Goal: Transaction & Acquisition: Book appointment/travel/reservation

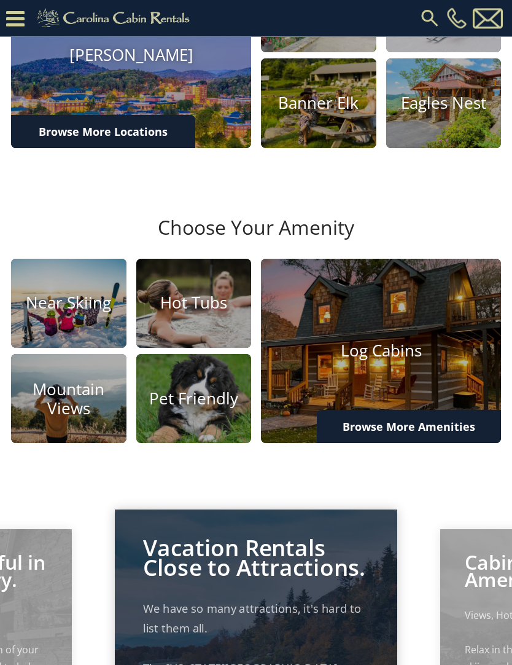
scroll to position [428, 0]
click at [220, 408] on h4 "Pet Friendly" at bounding box center [193, 398] width 115 height 19
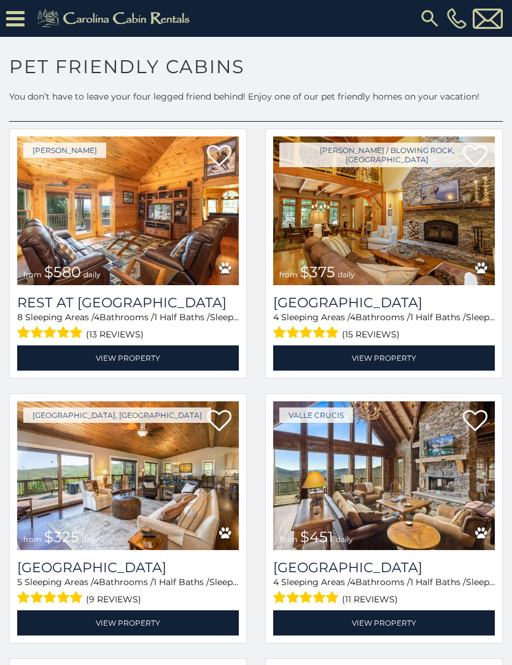
scroll to position [41, 0]
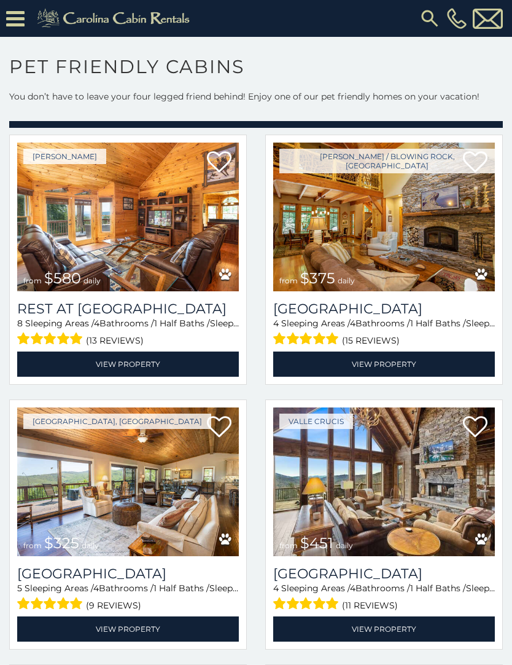
click at [435, 285] on img at bounding box center [384, 216] width 222 height 149
click at [406, 356] on link "View Property" at bounding box center [384, 363] width 222 height 25
click at [398, 370] on link "View Property" at bounding box center [384, 363] width 222 height 25
click at [437, 252] on img at bounding box center [384, 216] width 222 height 149
click at [429, 267] on img at bounding box center [384, 216] width 222 height 149
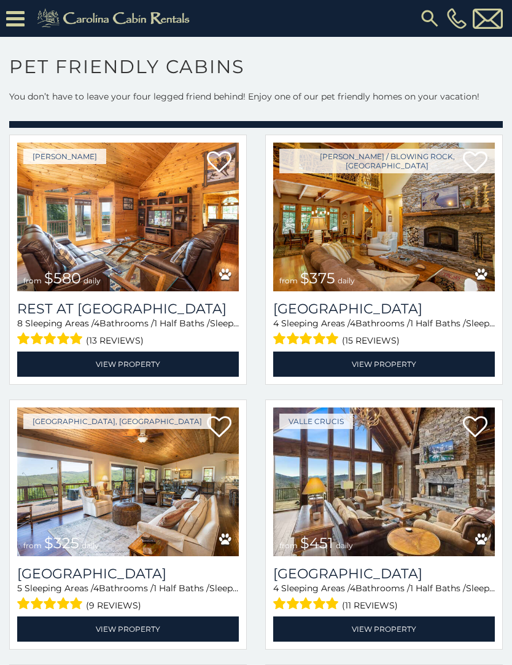
click at [438, 271] on img at bounding box center [384, 216] width 222 height 149
click at [408, 365] on link "View Property" at bounding box center [384, 363] width 222 height 25
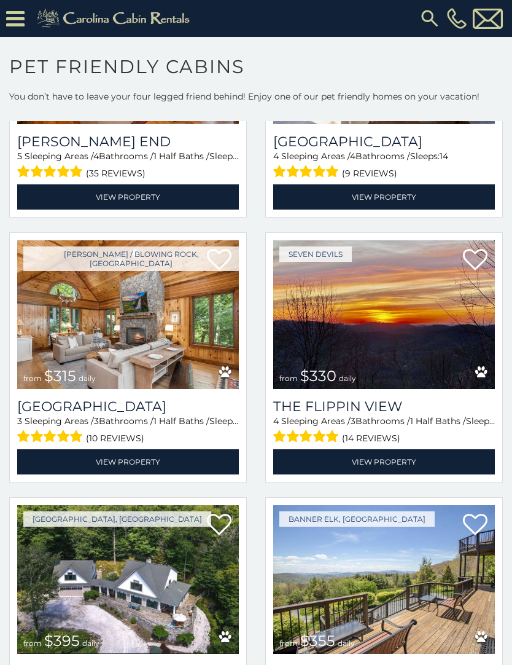
scroll to position [1013, 0]
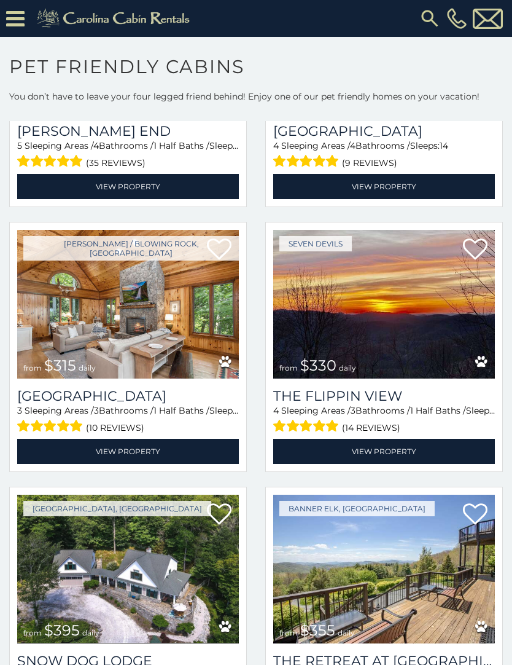
click at [158, 365] on img at bounding box center [128, 304] width 222 height 149
click at [187, 327] on img at bounding box center [128, 304] width 222 height 149
click at [143, 453] on link "View Property" at bounding box center [128, 451] width 222 height 25
click at [171, 346] on img at bounding box center [128, 304] width 222 height 149
click at [168, 350] on img at bounding box center [128, 304] width 222 height 149
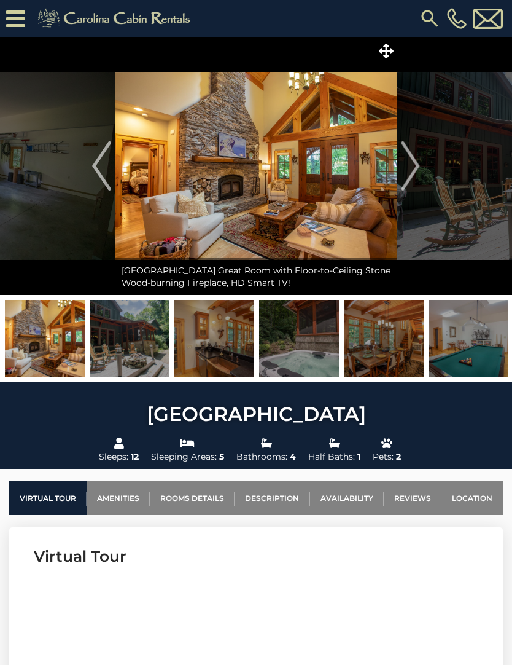
click at [415, 178] on img "Next" at bounding box center [411, 165] width 18 height 49
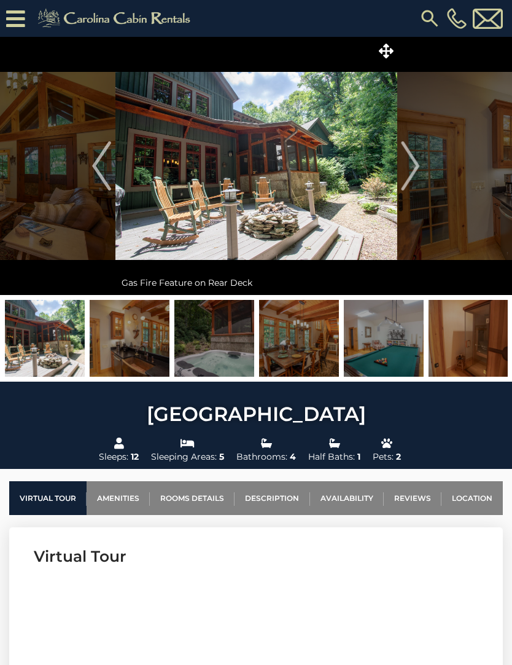
click at [397, 175] on button "Next" at bounding box center [411, 166] width 28 height 258
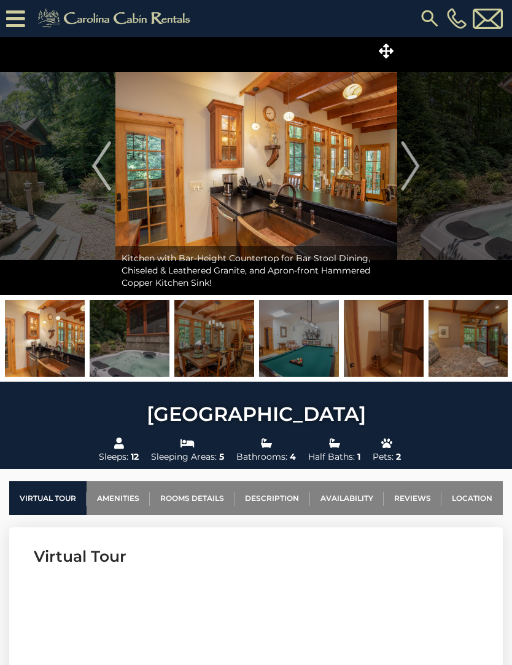
click at [410, 164] on img "Next" at bounding box center [411, 165] width 18 height 49
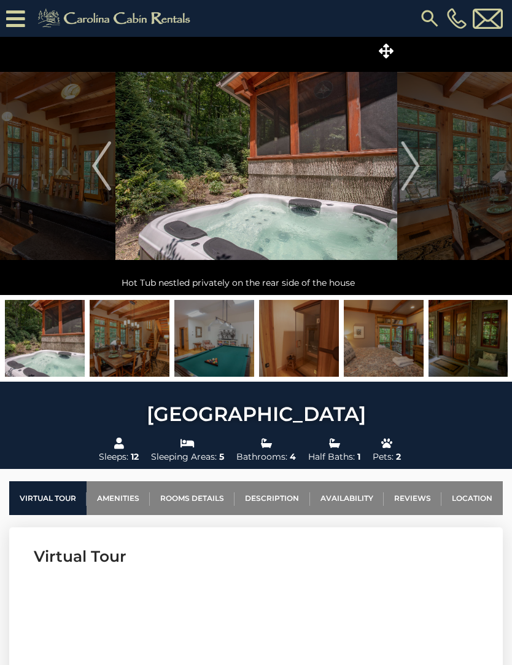
click at [405, 178] on img "Next" at bounding box center [411, 165] width 18 height 49
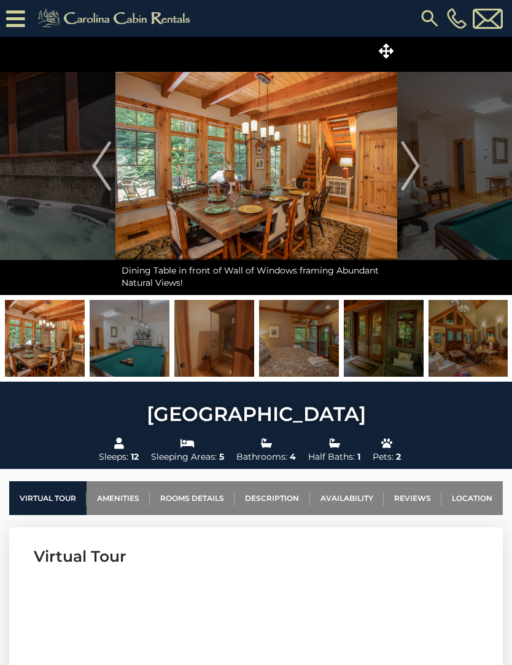
click at [415, 175] on img "Next" at bounding box center [411, 165] width 18 height 49
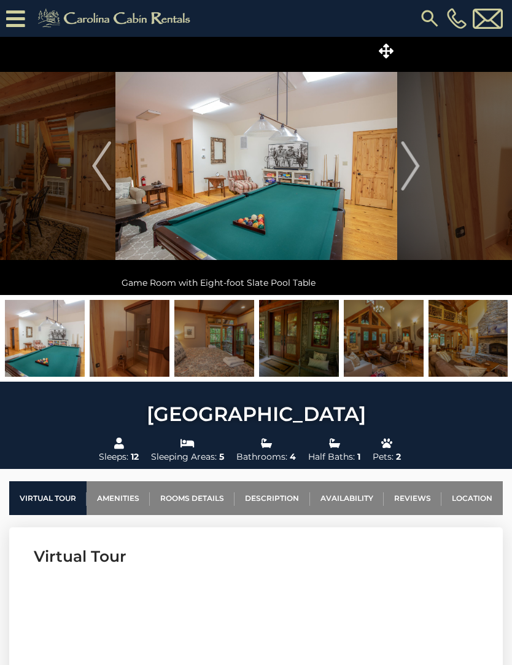
click at [410, 173] on img "Next" at bounding box center [411, 165] width 18 height 49
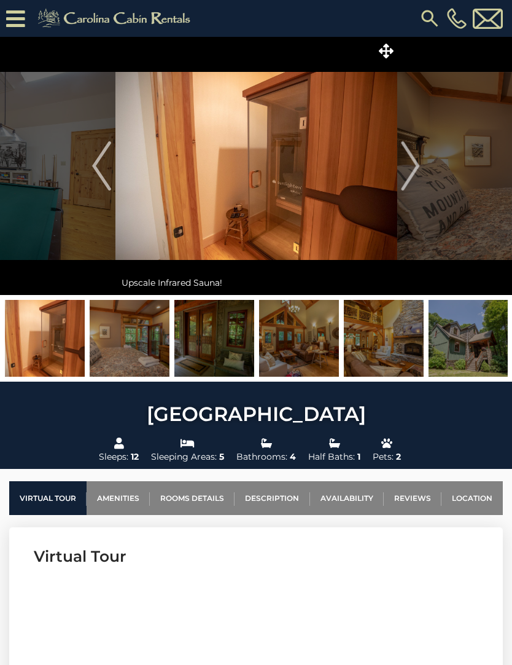
click at [413, 176] on img "Next" at bounding box center [411, 165] width 18 height 49
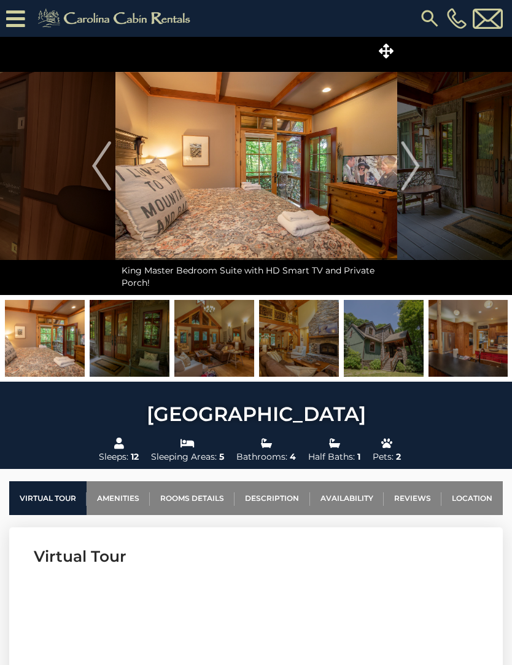
click at [107, 179] on img "Previous" at bounding box center [101, 165] width 18 height 49
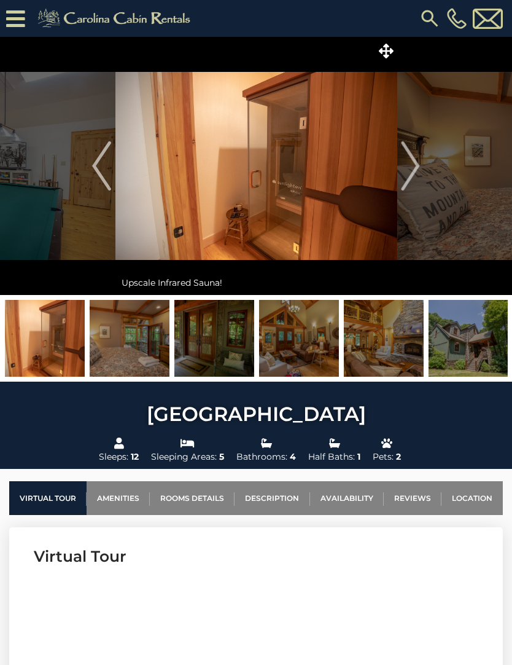
click at [317, 225] on img at bounding box center [256, 166] width 282 height 258
click at [415, 171] on img "Next" at bounding box center [411, 165] width 18 height 49
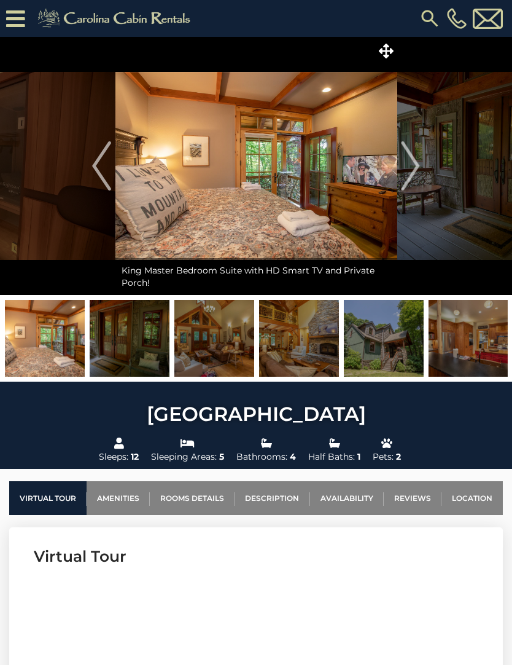
click at [410, 168] on img "Next" at bounding box center [411, 165] width 18 height 49
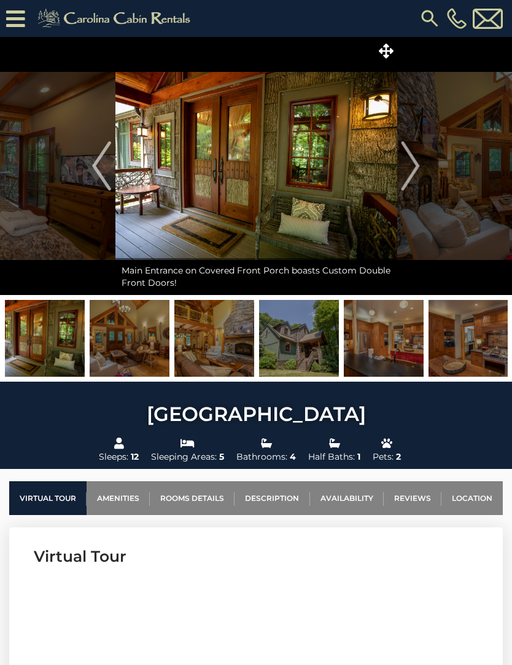
click at [417, 167] on img "Next" at bounding box center [411, 165] width 18 height 49
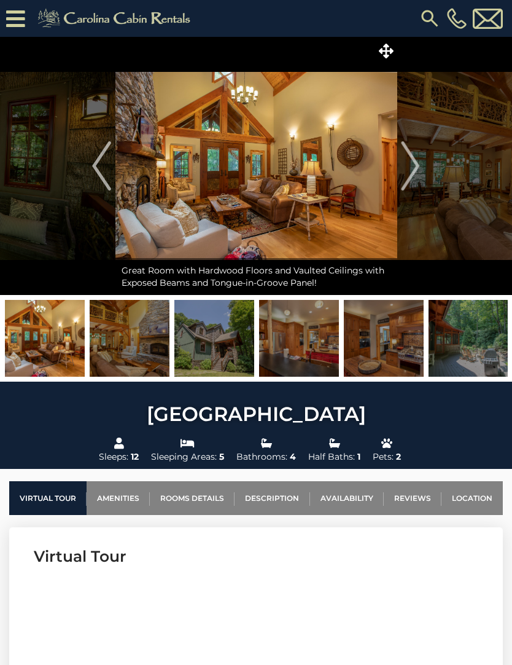
click at [418, 165] on img "Next" at bounding box center [411, 165] width 18 height 49
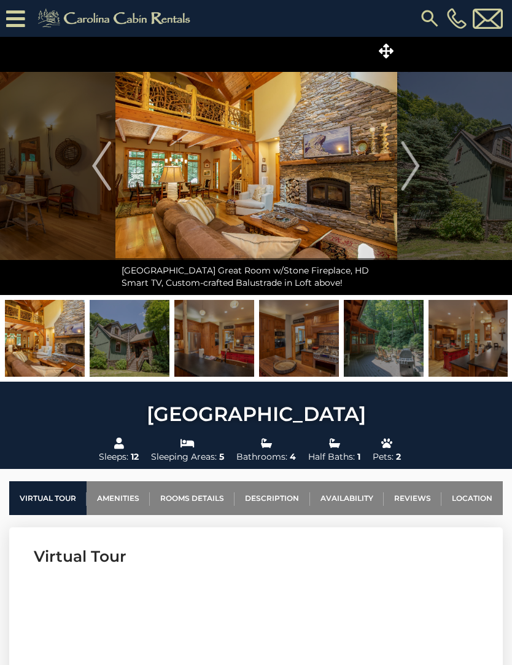
click at [415, 171] on img "Next" at bounding box center [411, 165] width 18 height 49
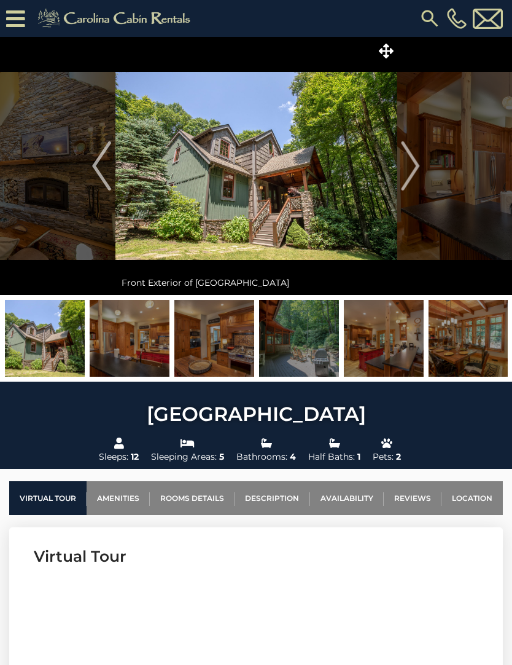
click at [416, 171] on img "Next" at bounding box center [411, 165] width 18 height 49
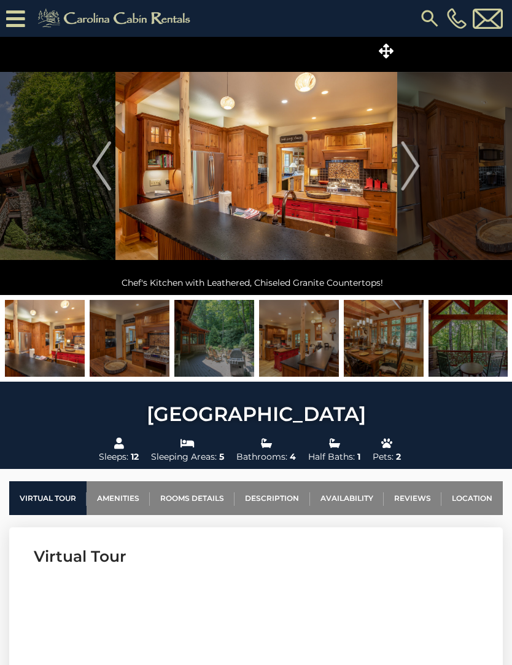
click at [415, 174] on img "Next" at bounding box center [411, 165] width 18 height 49
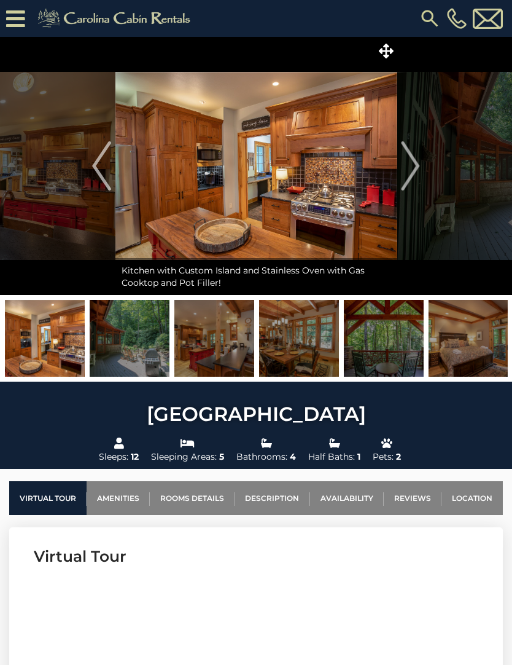
click at [422, 165] on button "Next" at bounding box center [411, 166] width 28 height 258
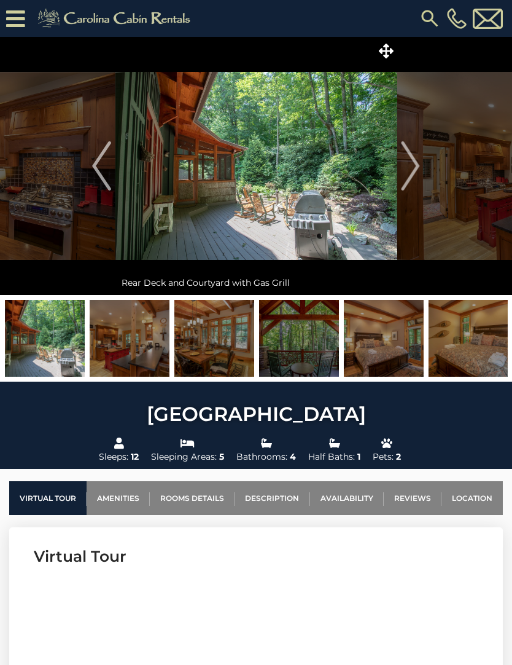
click at [415, 152] on img "Next" at bounding box center [411, 165] width 18 height 49
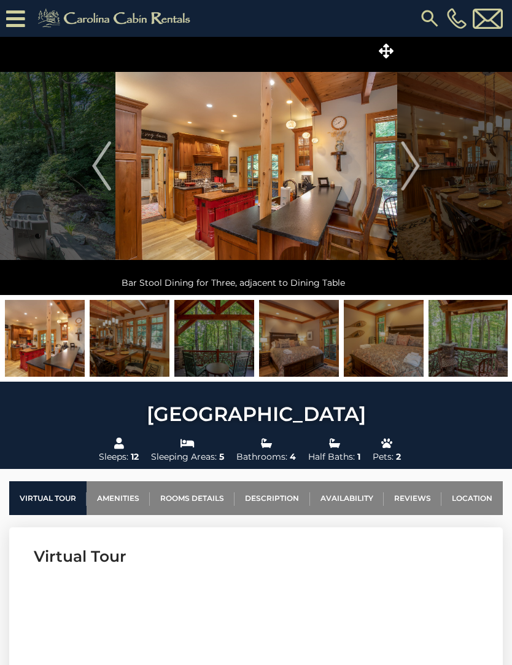
click at [407, 170] on img "Next" at bounding box center [411, 165] width 18 height 49
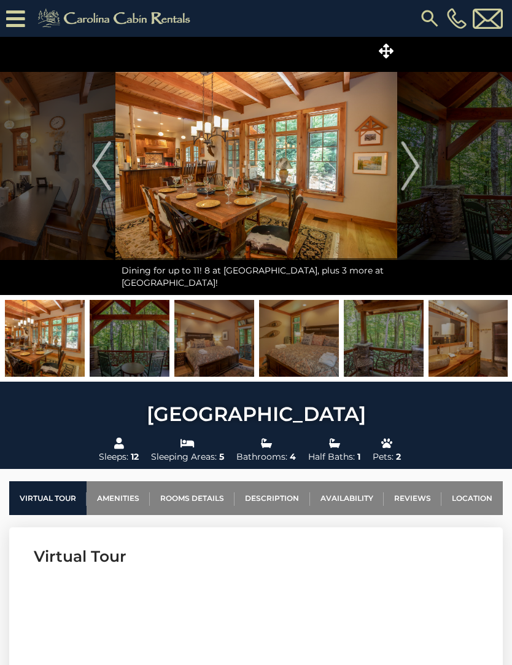
click at [410, 176] on img "Next" at bounding box center [411, 165] width 18 height 49
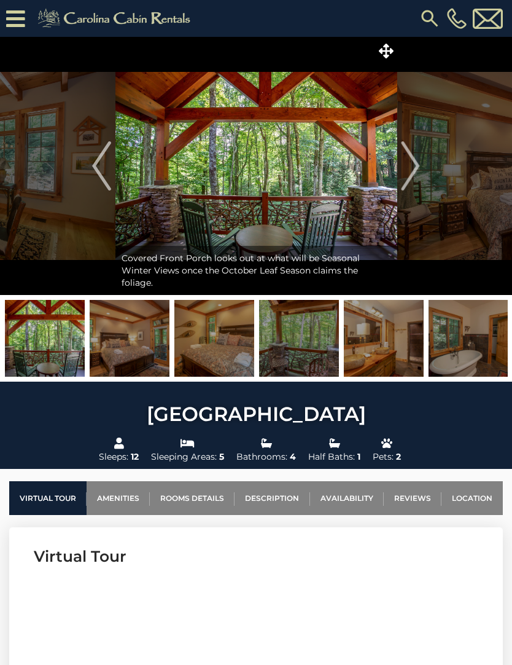
click at [415, 173] on img "Next" at bounding box center [411, 165] width 18 height 49
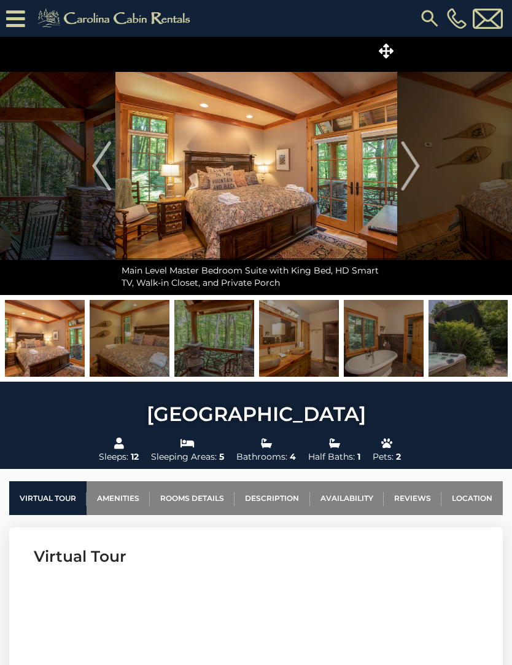
click at [412, 176] on img "Next" at bounding box center [411, 165] width 18 height 49
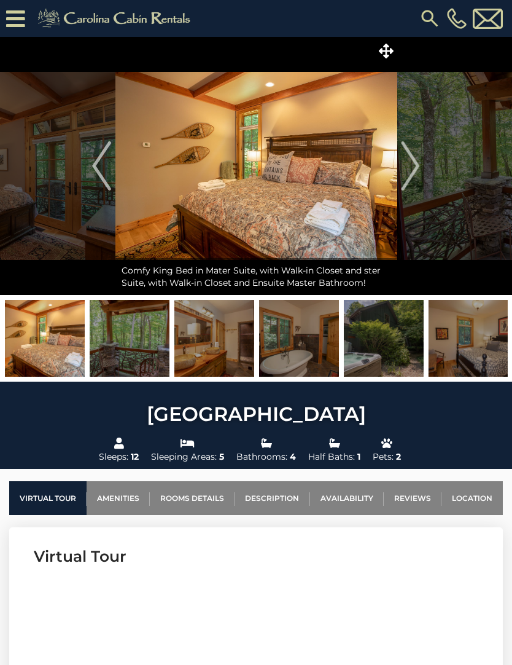
click at [415, 173] on img "Next" at bounding box center [411, 165] width 18 height 49
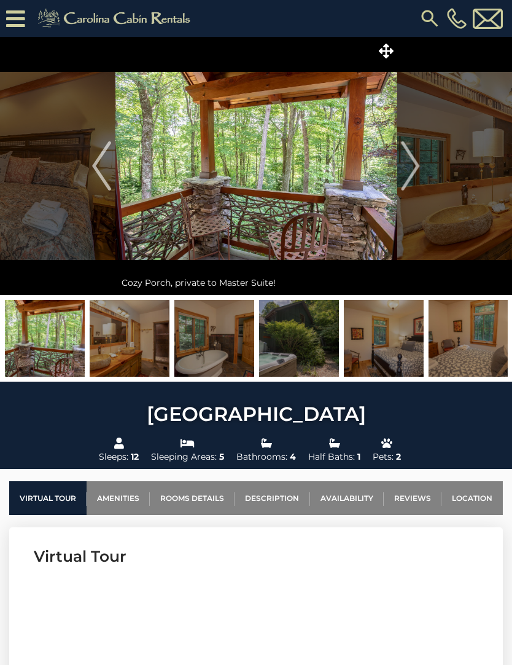
click at [405, 170] on img "Next" at bounding box center [411, 165] width 18 height 49
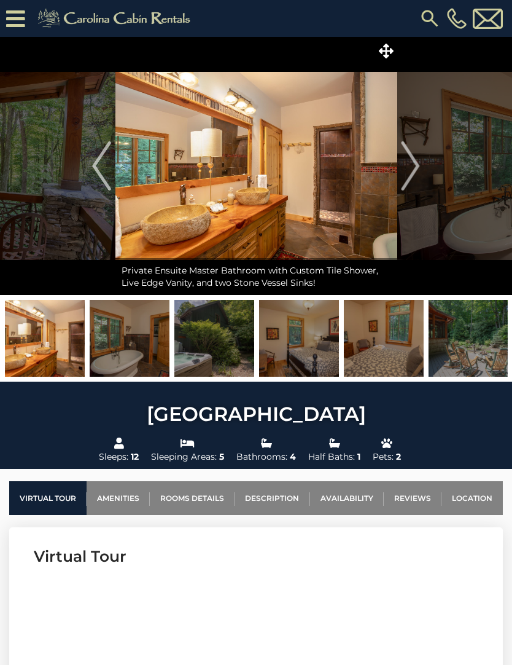
click at [410, 177] on img "Next" at bounding box center [411, 165] width 18 height 49
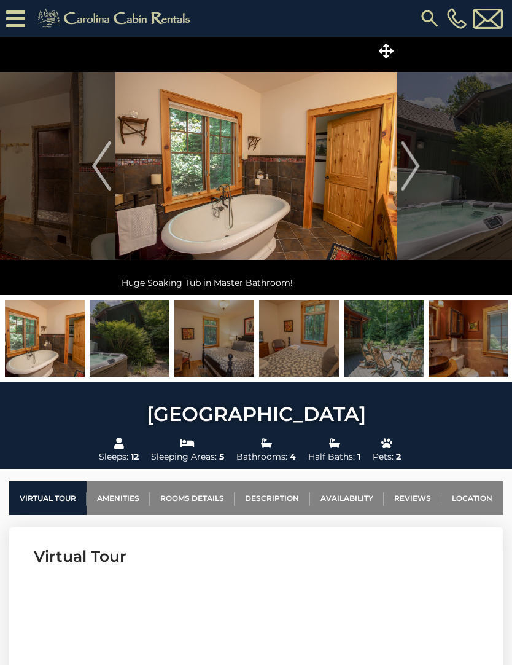
click at [408, 178] on img "Next" at bounding box center [411, 165] width 18 height 49
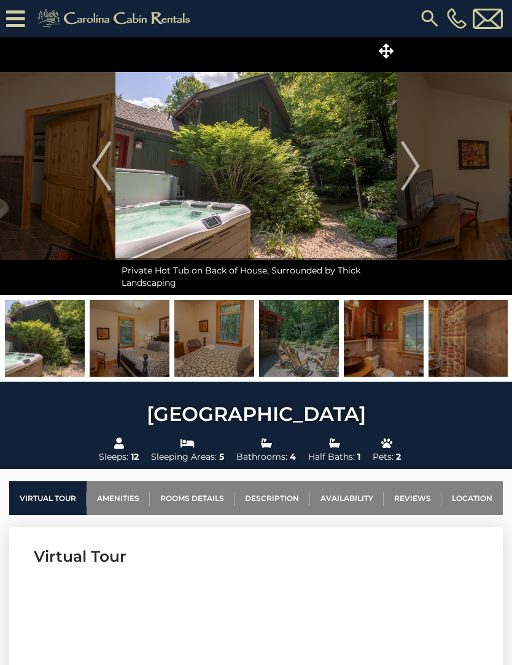
click at [420, 177] on img "Next" at bounding box center [411, 165] width 18 height 49
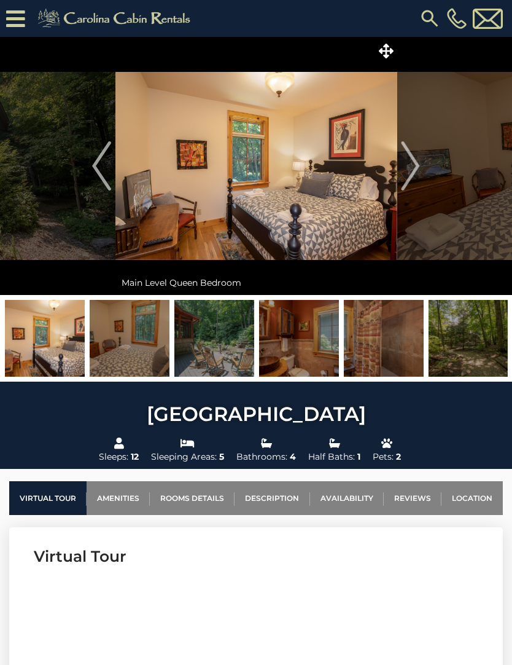
click at [422, 171] on button "Next" at bounding box center [411, 166] width 28 height 258
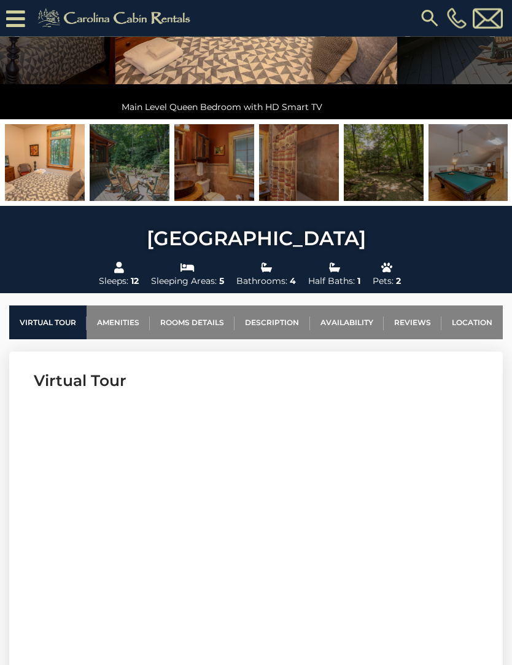
scroll to position [200, 0]
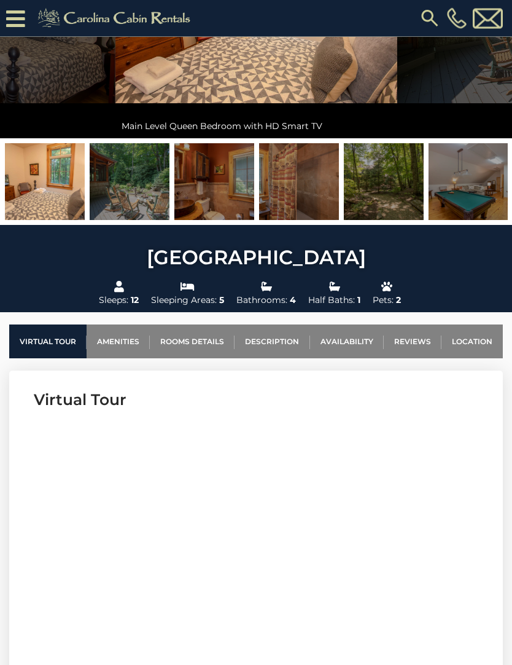
scroll to position [181, 0]
click at [212, 335] on link "Rooms Details" at bounding box center [192, 341] width 85 height 34
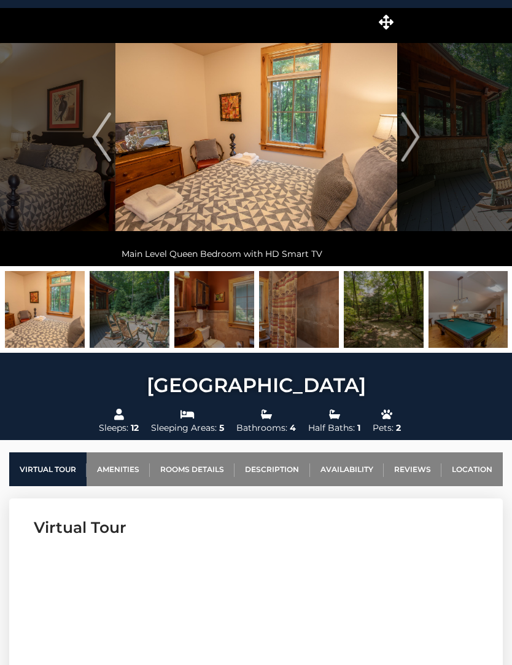
scroll to position [0, 0]
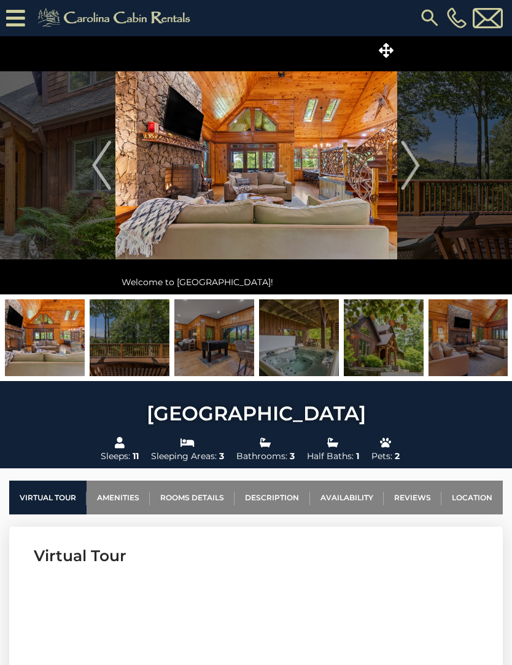
scroll to position [1, 0]
click at [408, 171] on img "Next" at bounding box center [411, 165] width 18 height 49
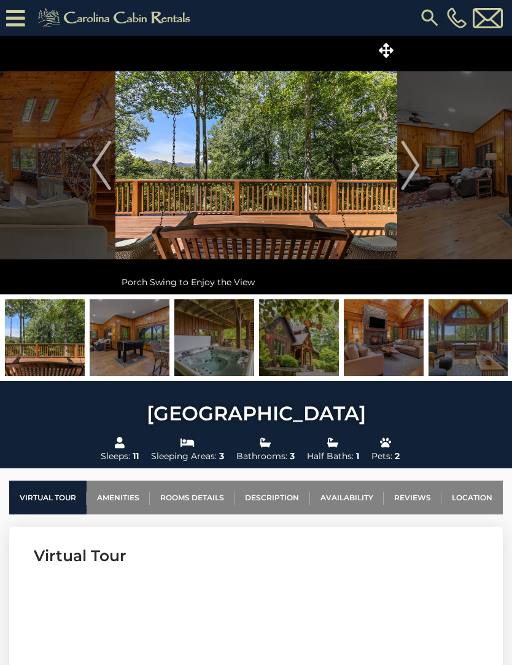
click at [417, 171] on img "Next" at bounding box center [411, 165] width 18 height 49
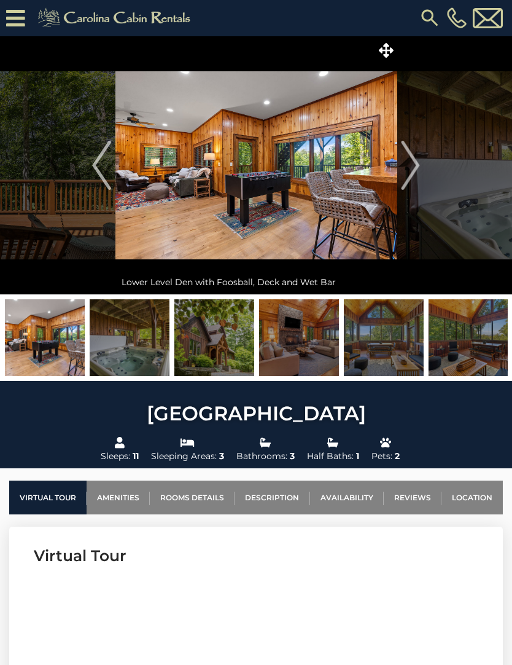
click at [423, 166] on button "Next" at bounding box center [411, 165] width 28 height 258
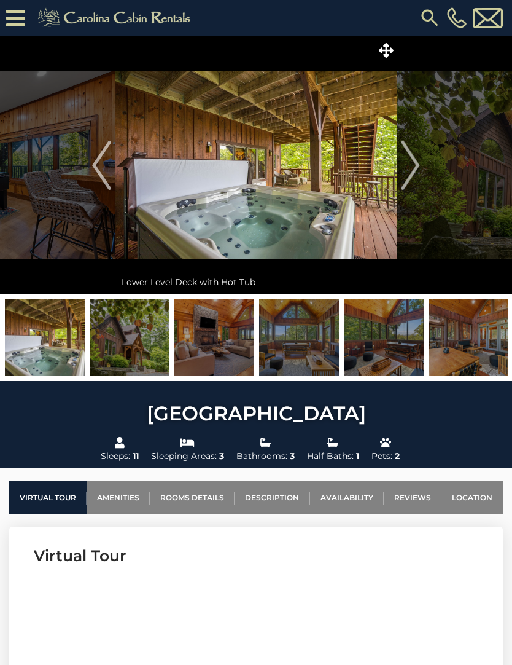
click at [414, 173] on img "Next" at bounding box center [411, 165] width 18 height 49
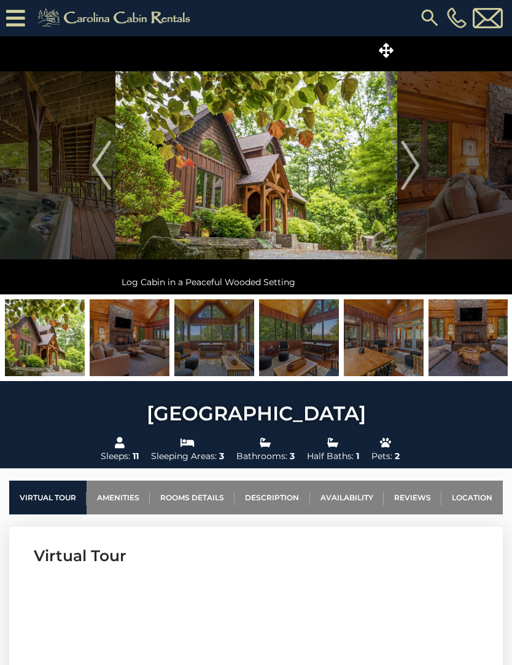
click at [416, 172] on img "Next" at bounding box center [411, 165] width 18 height 49
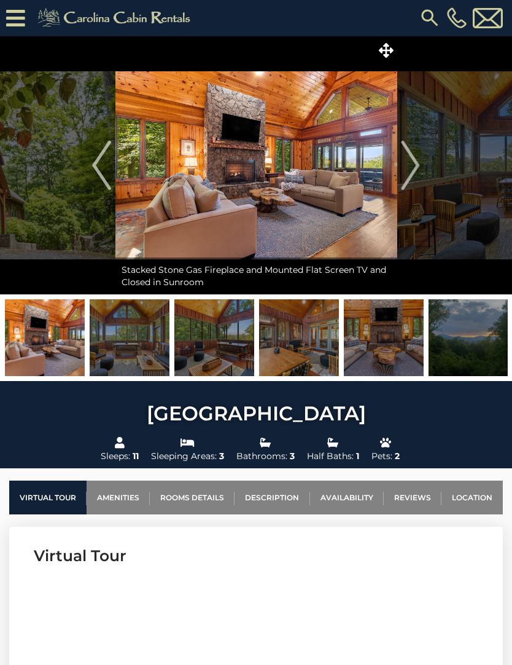
click at [420, 170] on button "Next" at bounding box center [411, 165] width 28 height 258
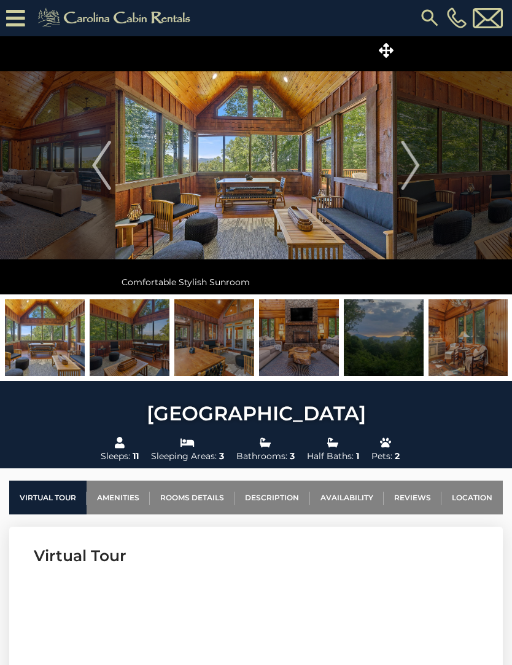
click at [414, 171] on img "Next" at bounding box center [411, 165] width 18 height 49
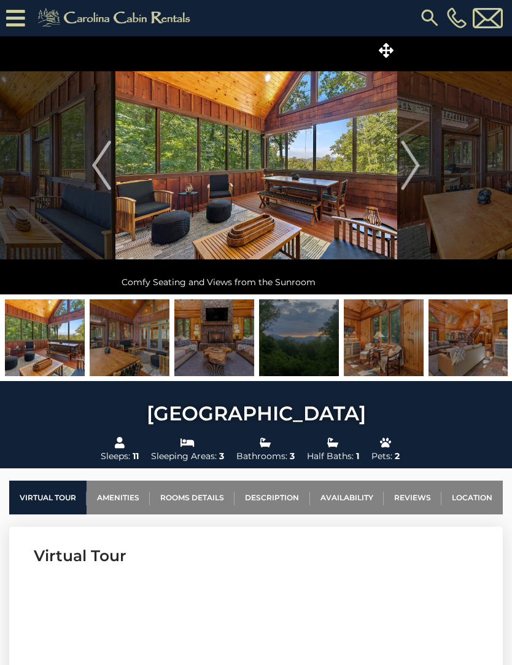
click at [414, 166] on img "Next" at bounding box center [411, 165] width 18 height 49
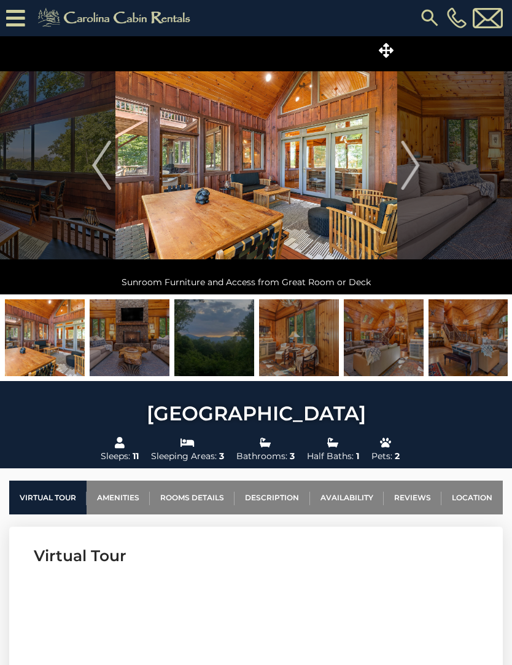
click at [411, 165] on img "Next" at bounding box center [411, 165] width 18 height 49
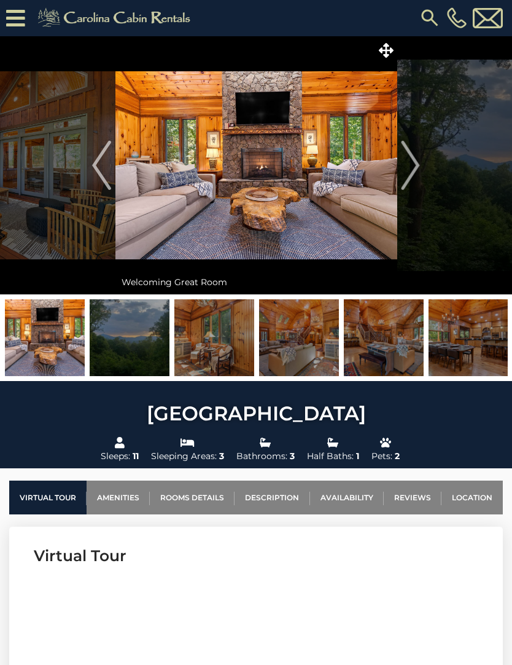
click at [418, 165] on img "Next" at bounding box center [411, 165] width 18 height 49
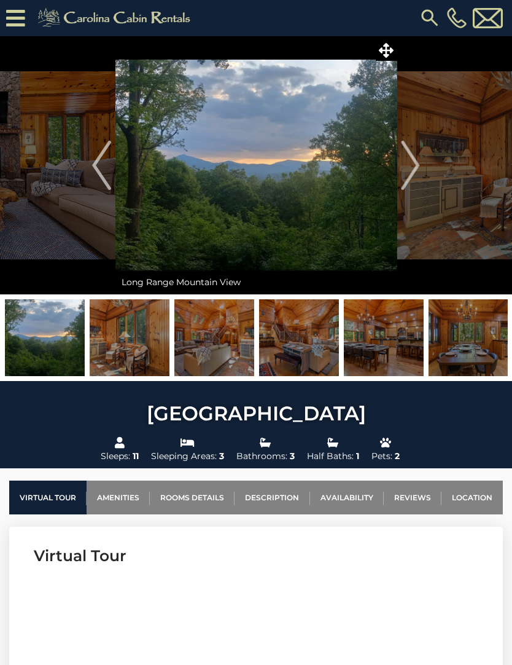
click at [415, 164] on img "Next" at bounding box center [411, 165] width 18 height 49
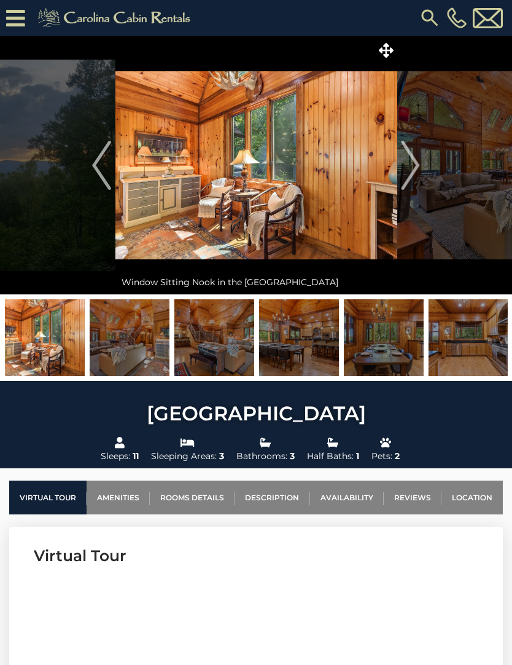
click at [416, 162] on img "Next" at bounding box center [411, 165] width 18 height 49
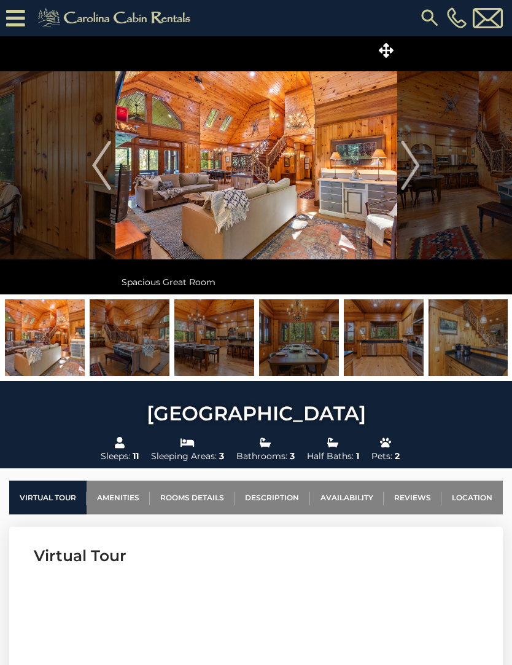
click at [413, 171] on img "Next" at bounding box center [411, 165] width 18 height 49
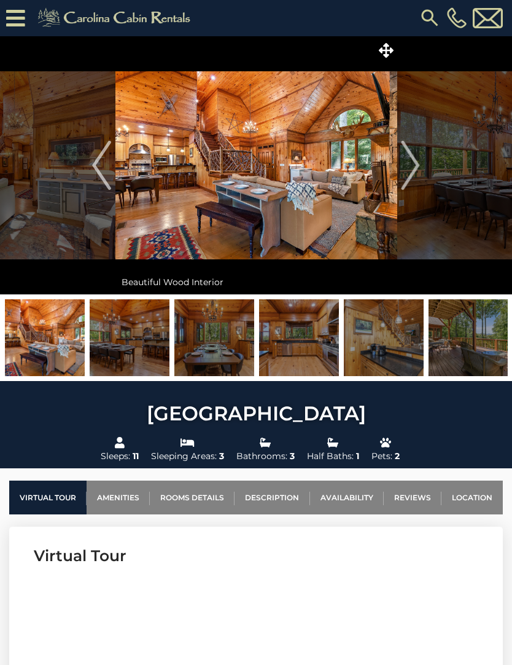
click at [408, 173] on img "Next" at bounding box center [411, 165] width 18 height 49
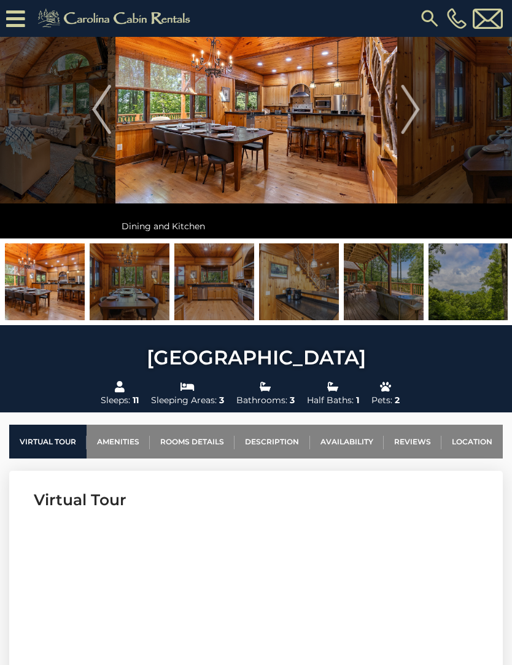
scroll to position [0, 0]
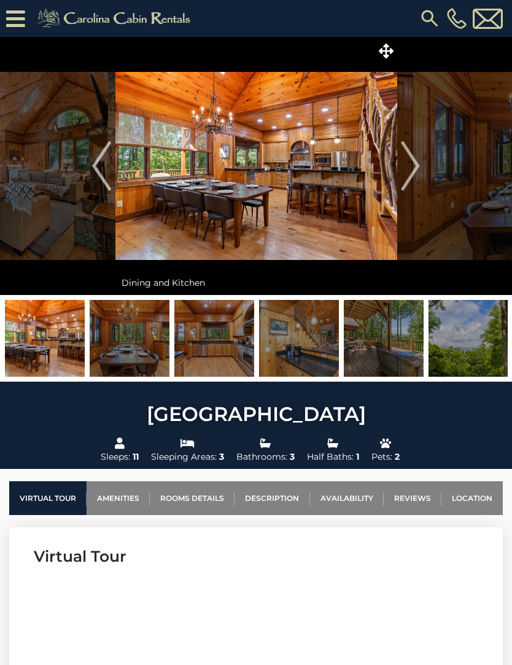
click at [341, 497] on link "Availability" at bounding box center [347, 498] width 74 height 34
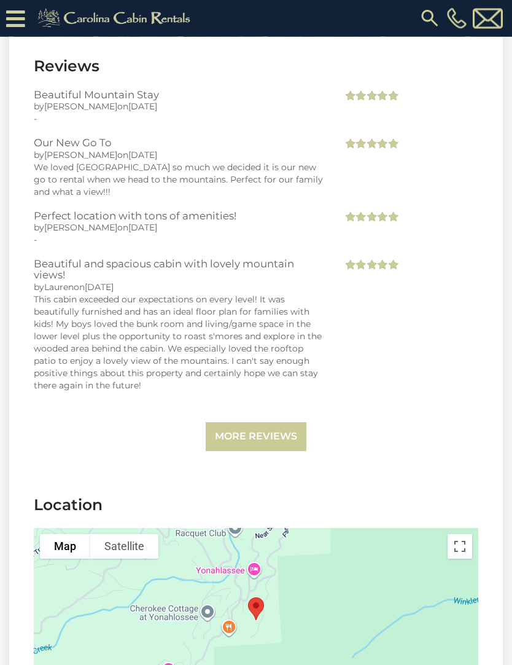
scroll to position [2926, 0]
click at [285, 423] on link "More Reviews" at bounding box center [256, 437] width 101 height 29
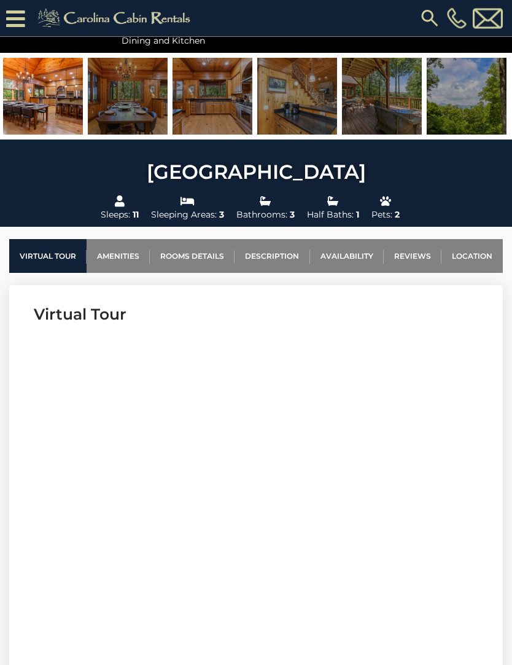
scroll to position [267, 0]
click at [0, 270] on ul "Virtual Tour Amenities Rooms Details Description Availability Reviews Location" at bounding box center [256, 256] width 512 height 34
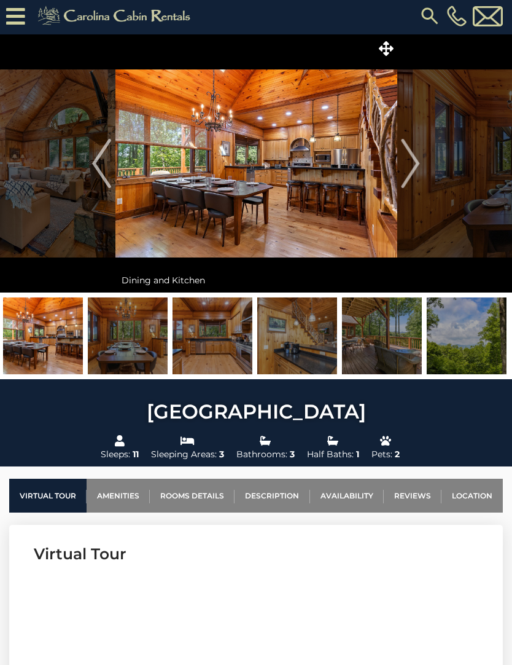
scroll to position [0, 0]
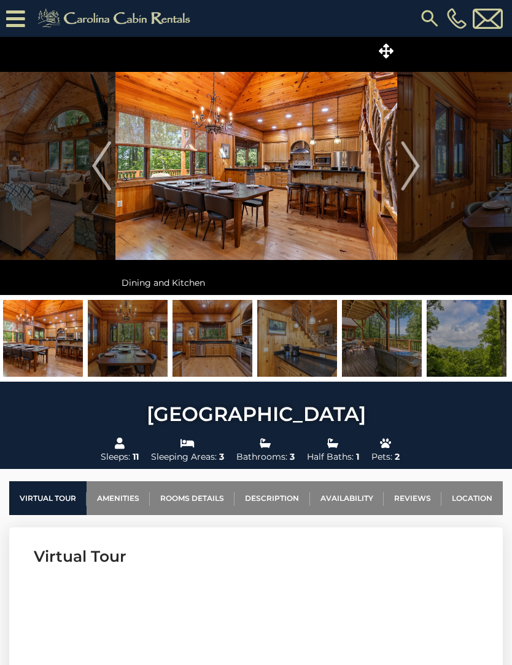
click at [348, 501] on link "Availability" at bounding box center [347, 498] width 74 height 34
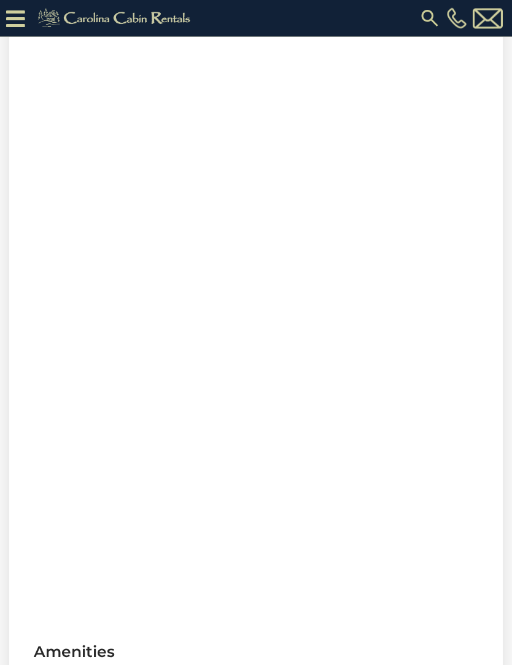
scroll to position [652, 0]
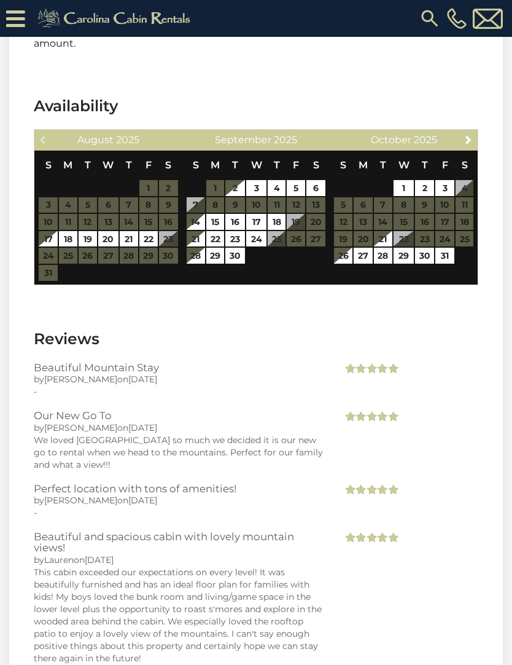
scroll to position [2660, 0]
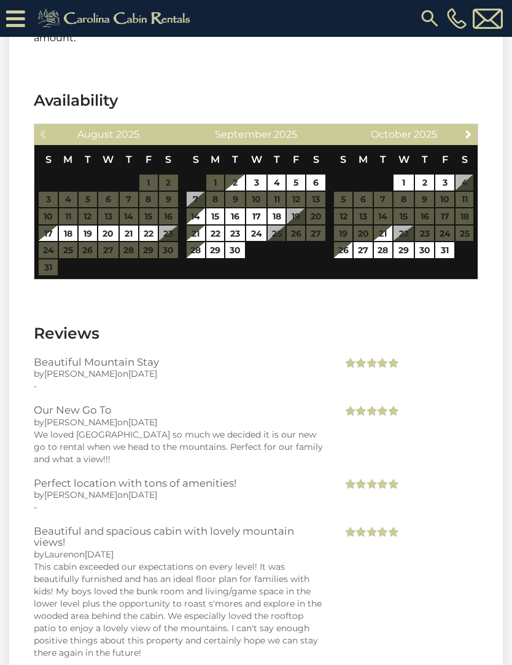
click at [466, 129] on span "Next" at bounding box center [469, 134] width 10 height 10
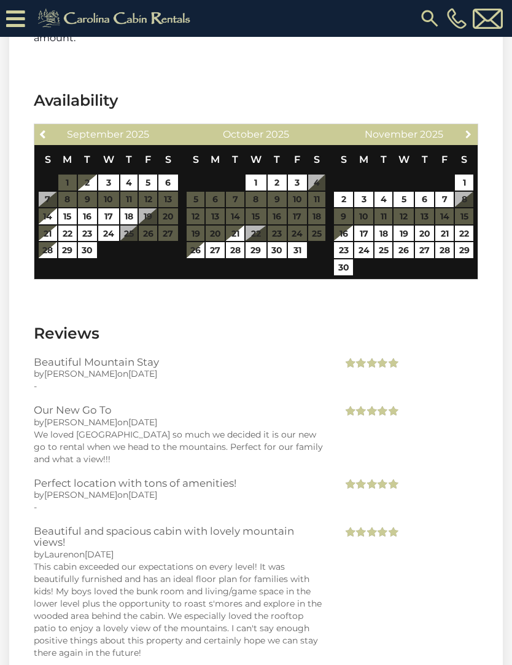
click at [461, 126] on link "Next" at bounding box center [468, 133] width 15 height 15
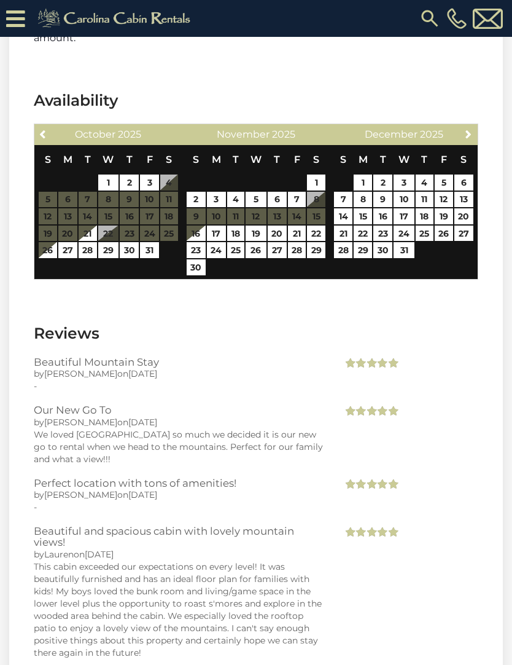
click at [47, 129] on span "Previous" at bounding box center [44, 134] width 10 height 10
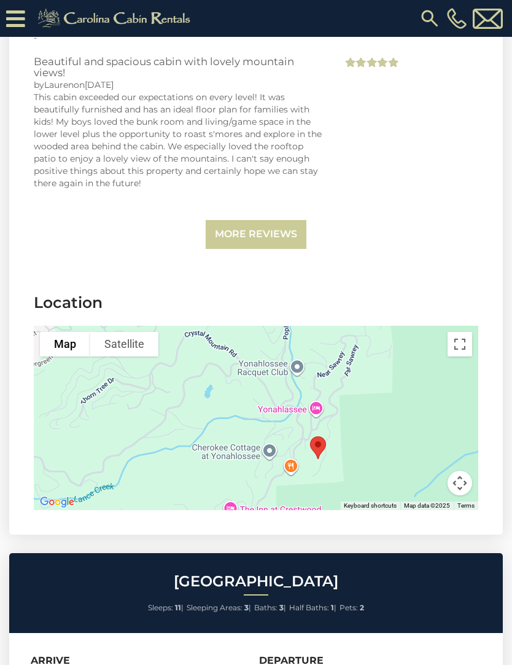
scroll to position [3126, 0]
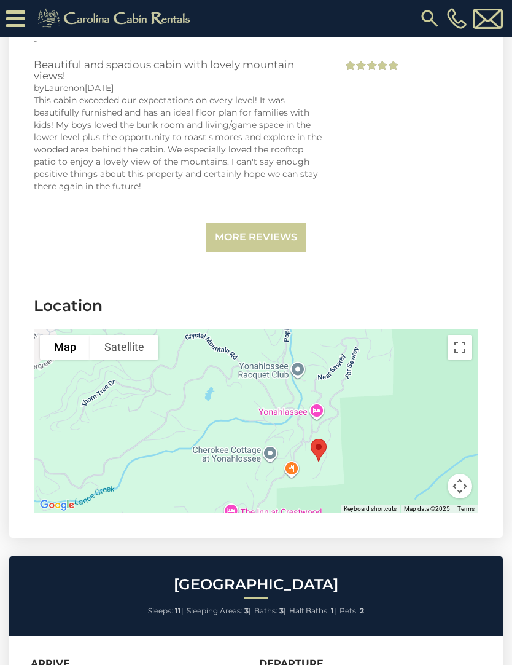
click at [308, 403] on div at bounding box center [256, 421] width 445 height 184
click at [324, 398] on div at bounding box center [256, 421] width 445 height 184
click at [287, 393] on div at bounding box center [256, 421] width 445 height 184
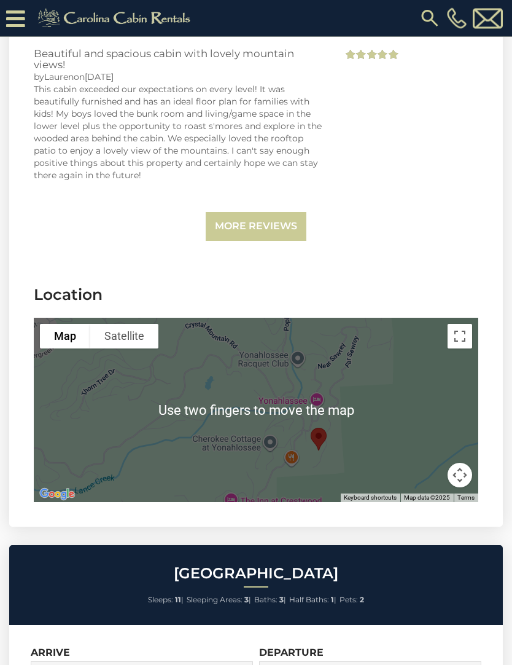
scroll to position [3134, 0]
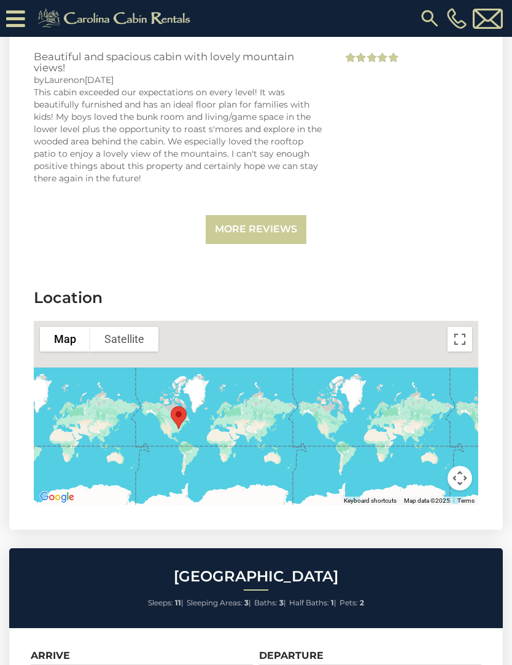
click at [463, 327] on button "Toggle fullscreen view" at bounding box center [460, 339] width 25 height 25
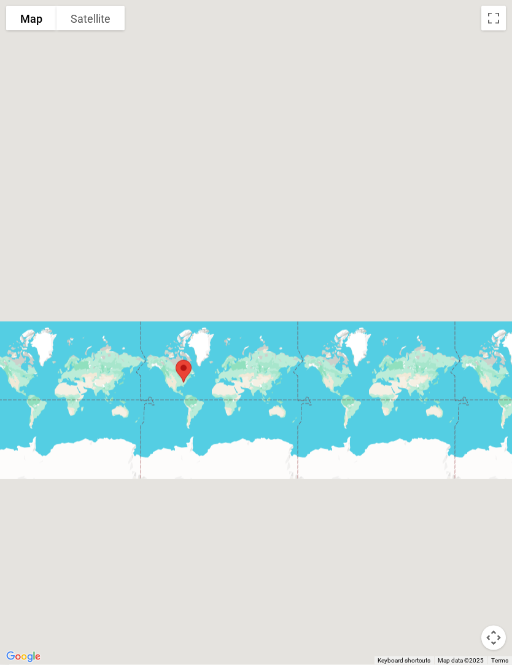
scroll to position [0, 0]
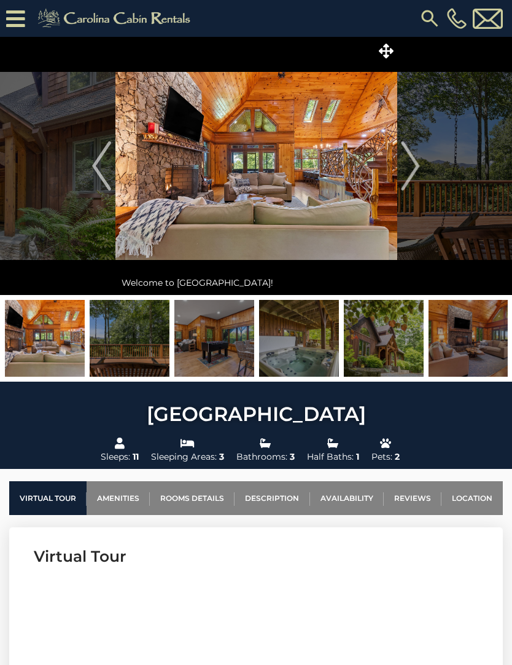
click at [214, 500] on link "Rooms Details" at bounding box center [192, 498] width 85 height 34
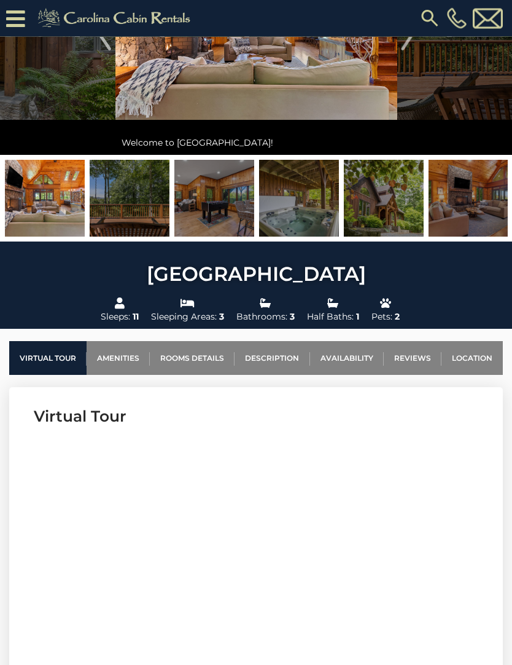
scroll to position [154, 0]
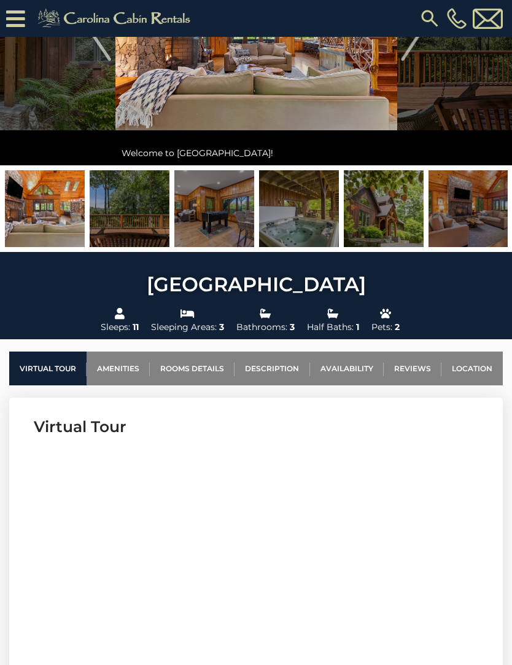
click at [128, 370] on link "Amenities" at bounding box center [118, 368] width 63 height 34
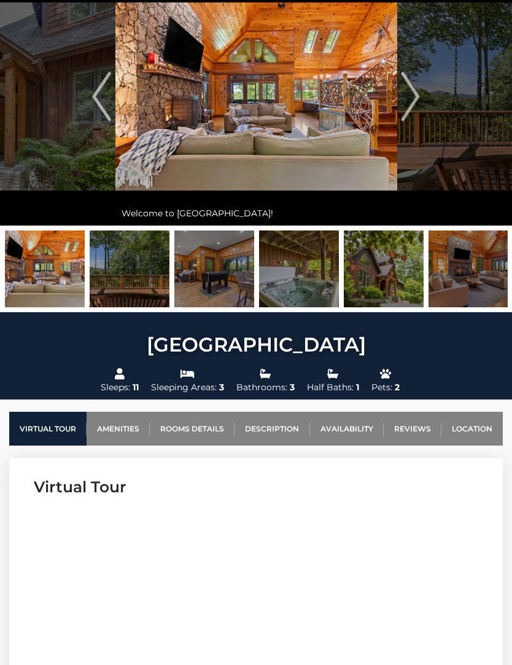
scroll to position [0, 0]
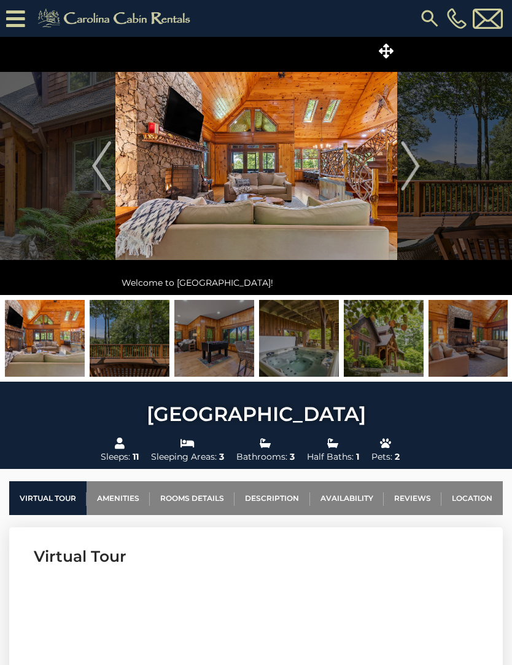
click at [388, 347] on img at bounding box center [384, 338] width 80 height 77
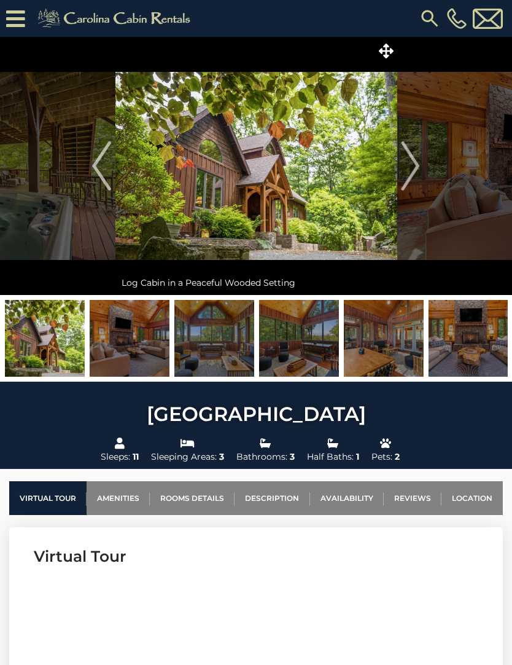
click at [405, 181] on img "Next" at bounding box center [411, 165] width 18 height 49
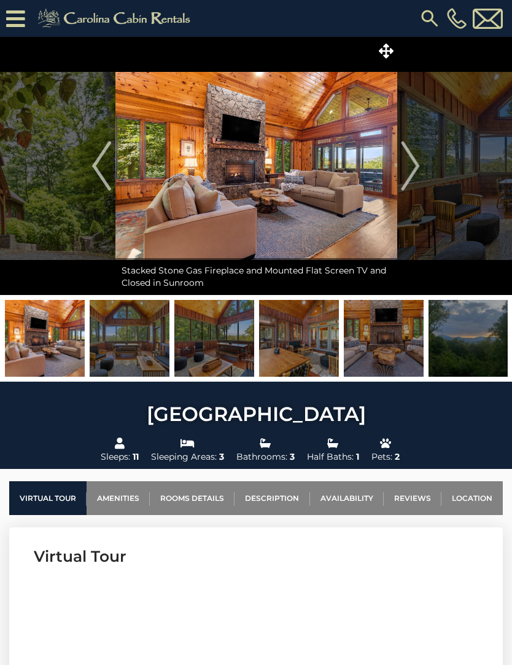
click at [402, 157] on img "Next" at bounding box center [411, 165] width 18 height 49
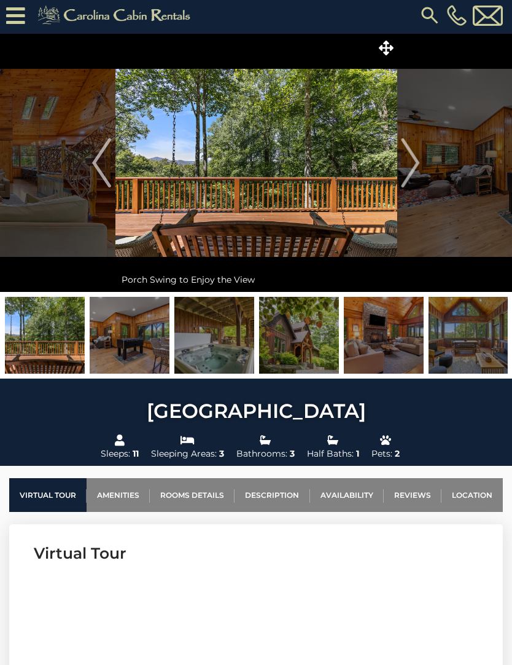
click at [15, 25] on icon at bounding box center [15, 15] width 19 height 21
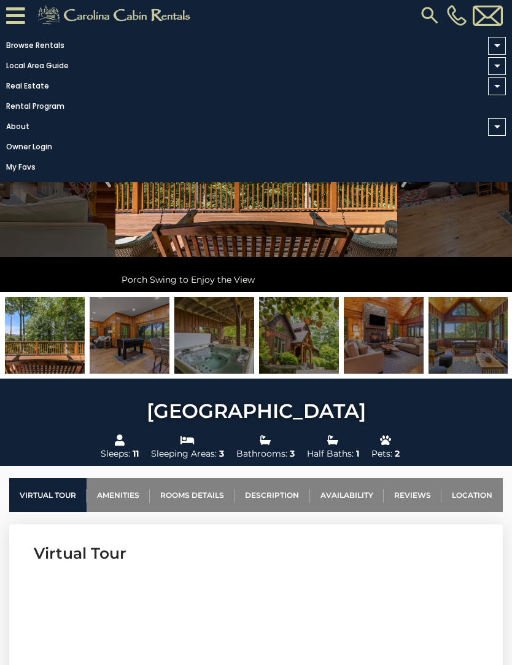
click at [62, 49] on link "Browse Rentals" at bounding box center [253, 45] width 506 height 17
click at [501, 45] on span at bounding box center [497, 46] width 18 height 18
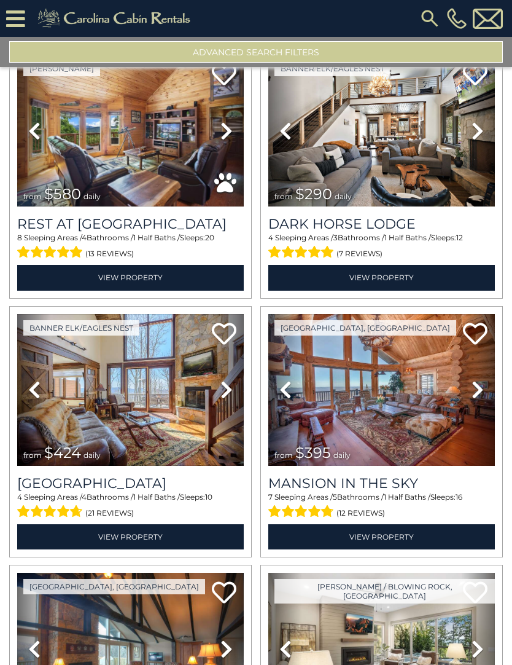
scroll to position [583, 0]
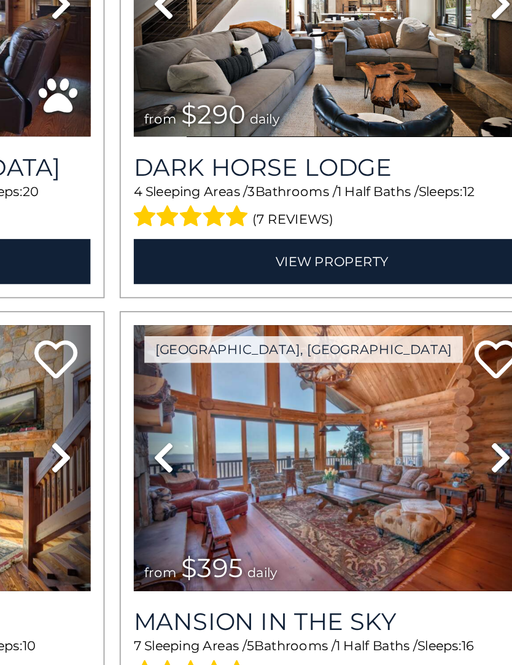
click at [472, 375] on icon at bounding box center [478, 385] width 12 height 20
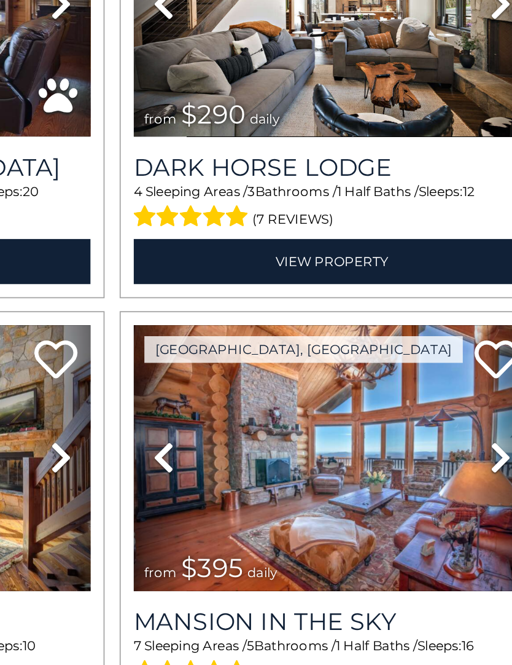
click at [472, 375] on icon at bounding box center [478, 385] width 12 height 20
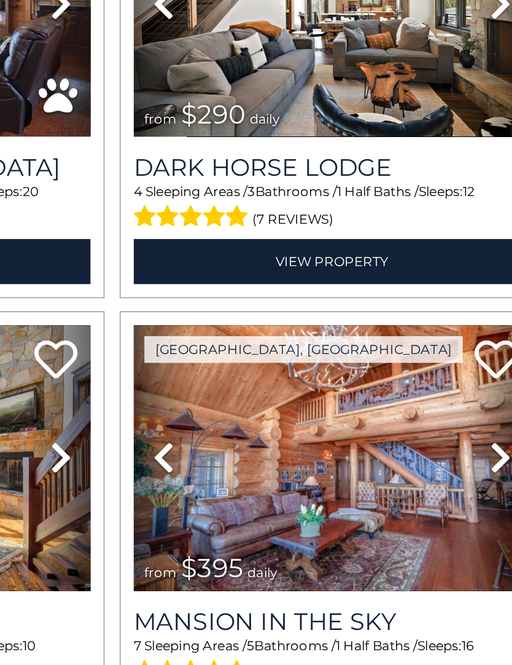
click at [472, 375] on icon at bounding box center [478, 385] width 12 height 20
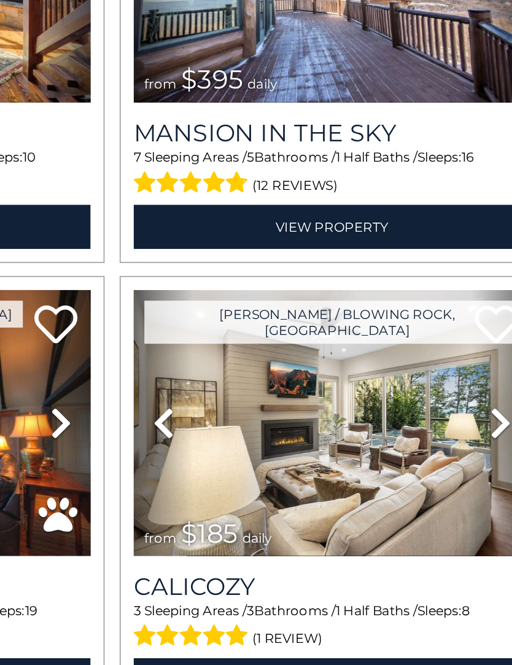
scroll to position [862, 0]
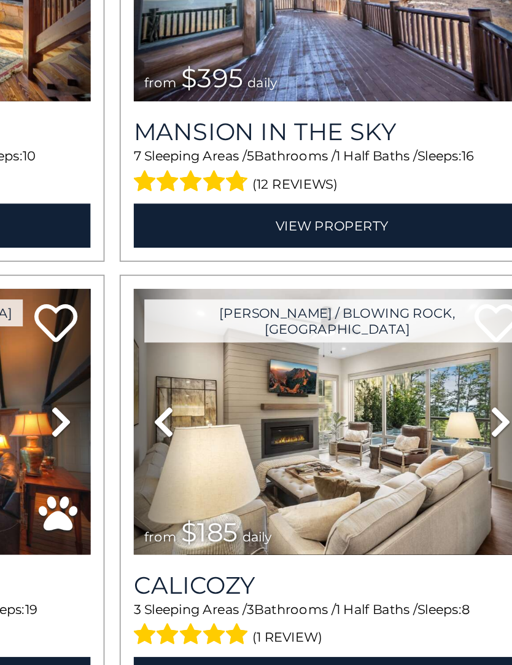
click at [472, 354] on icon at bounding box center [478, 364] width 12 height 20
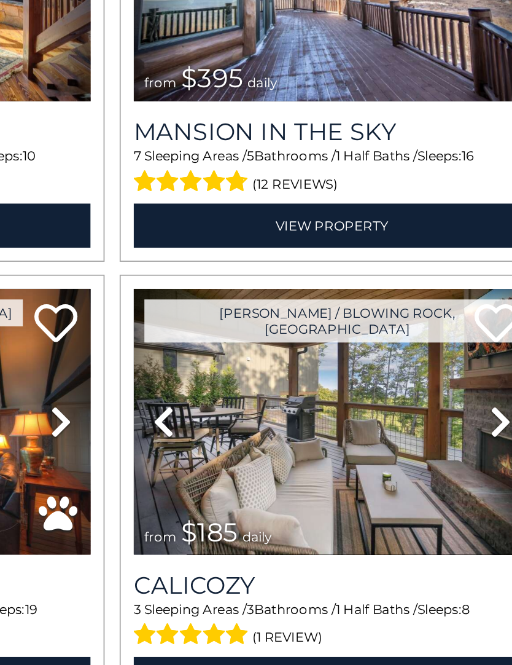
click at [472, 354] on icon at bounding box center [478, 364] width 12 height 20
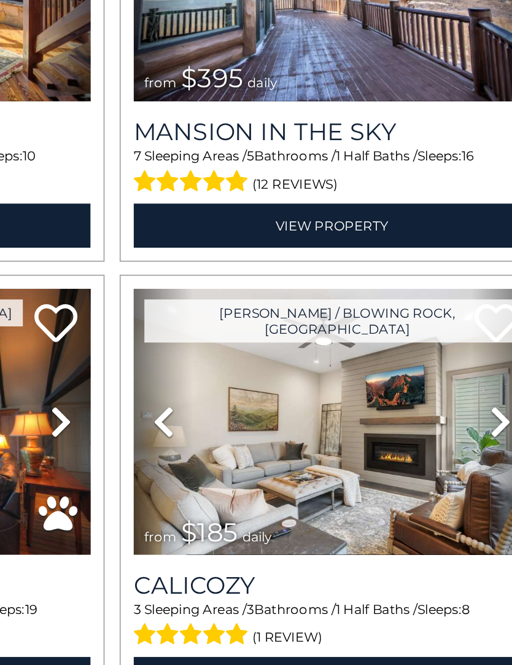
click at [472, 354] on icon at bounding box center [478, 364] width 12 height 20
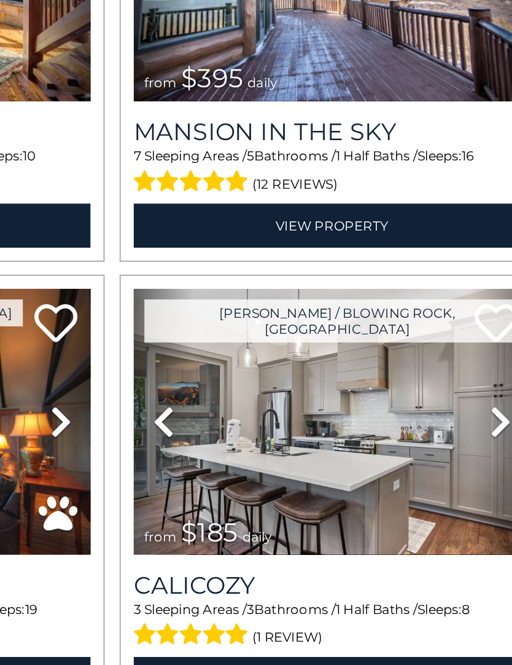
click at [472, 354] on icon at bounding box center [478, 364] width 12 height 20
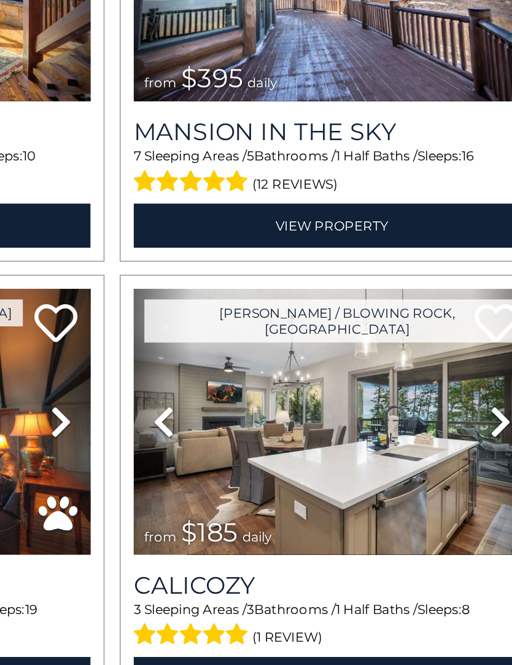
click at [472, 354] on icon at bounding box center [478, 364] width 12 height 20
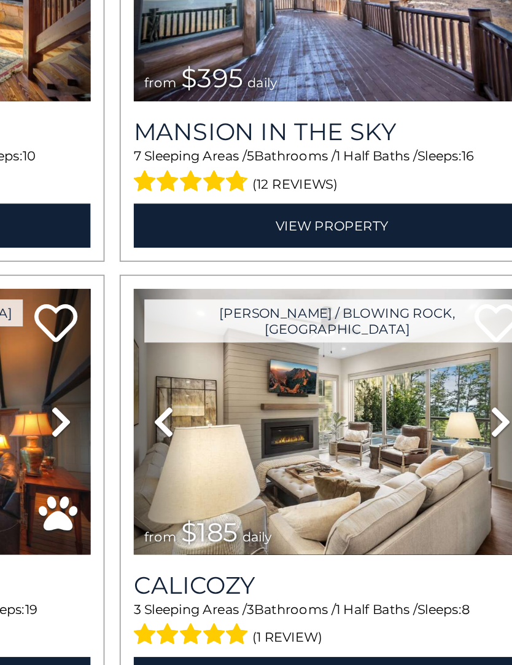
click at [472, 354] on icon at bounding box center [478, 364] width 12 height 20
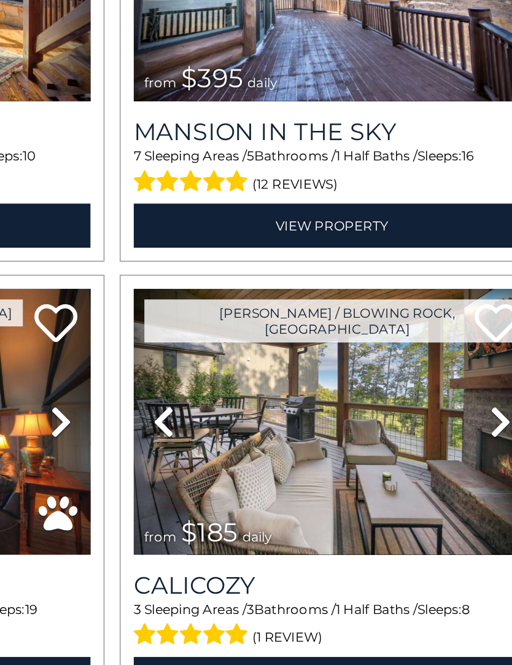
click at [472, 354] on icon at bounding box center [478, 364] width 12 height 20
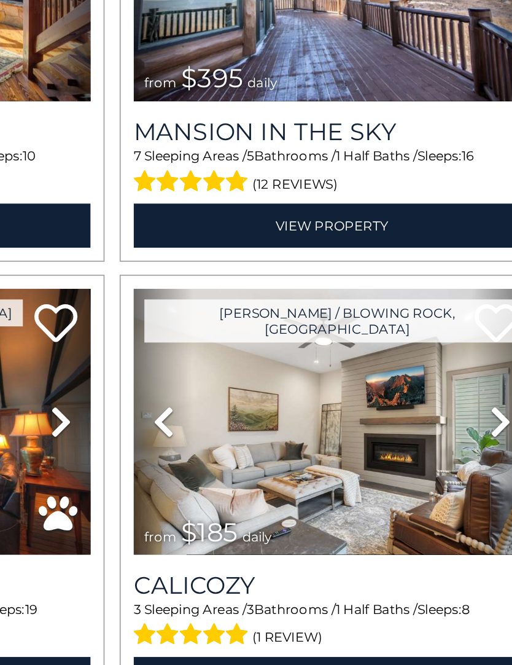
click at [472, 354] on icon at bounding box center [478, 364] width 12 height 20
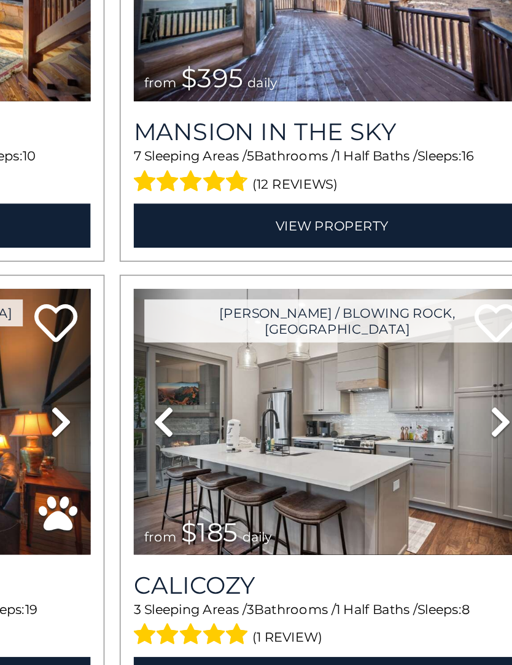
click at [472, 354] on icon at bounding box center [478, 364] width 12 height 20
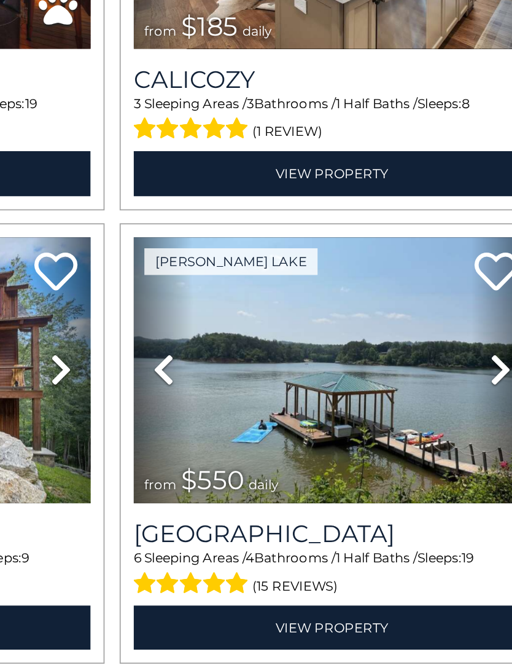
scroll to position [1147, 0]
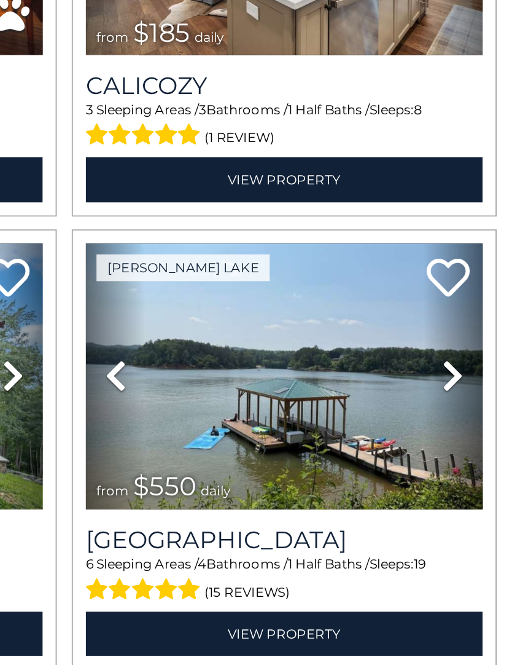
click at [268, 262] on img at bounding box center [381, 338] width 227 height 152
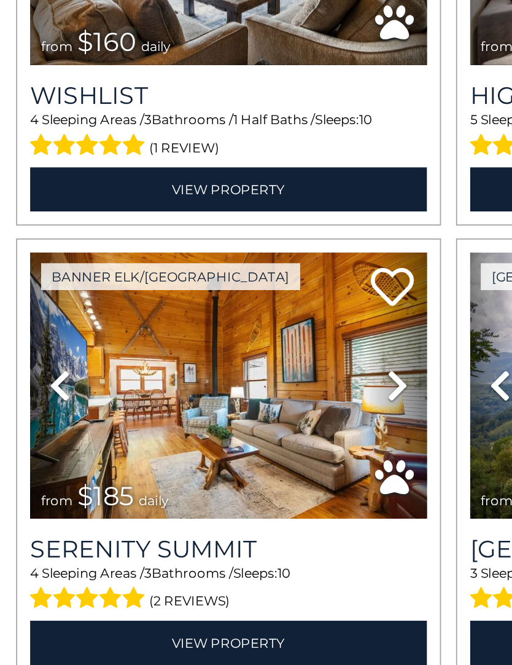
scroll to position [1794, 0]
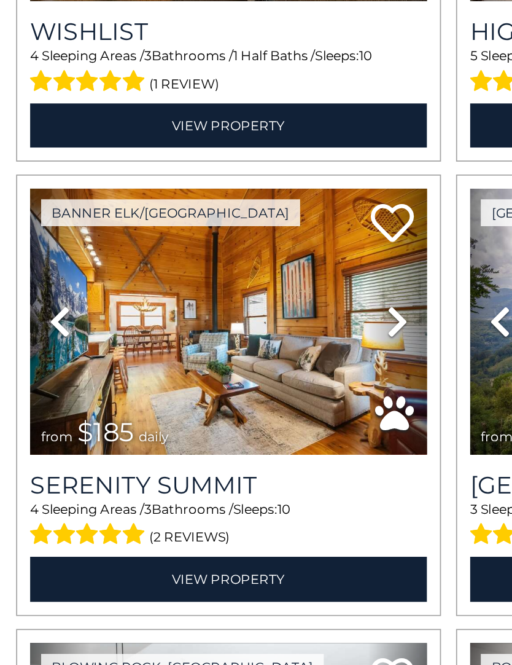
click at [230, 458] on icon at bounding box center [227, 468] width 12 height 20
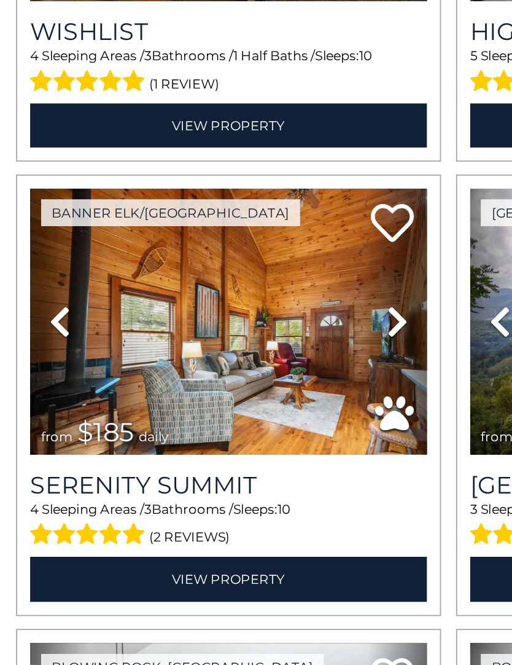
click at [224, 458] on icon at bounding box center [227, 468] width 12 height 20
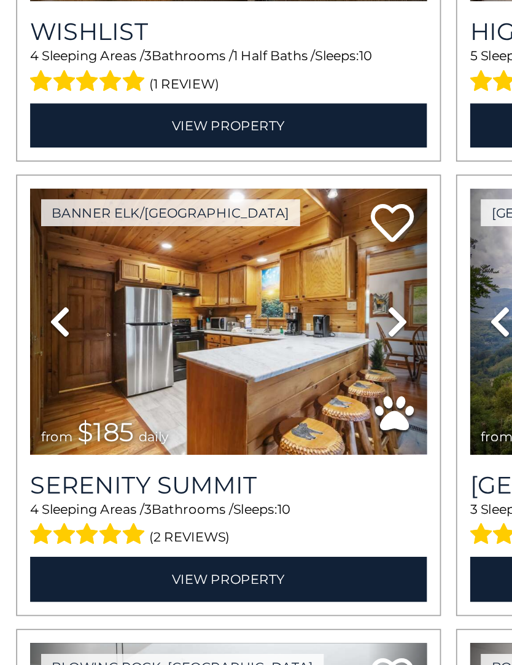
click at [219, 392] on link "Next" at bounding box center [227, 468] width 34 height 152
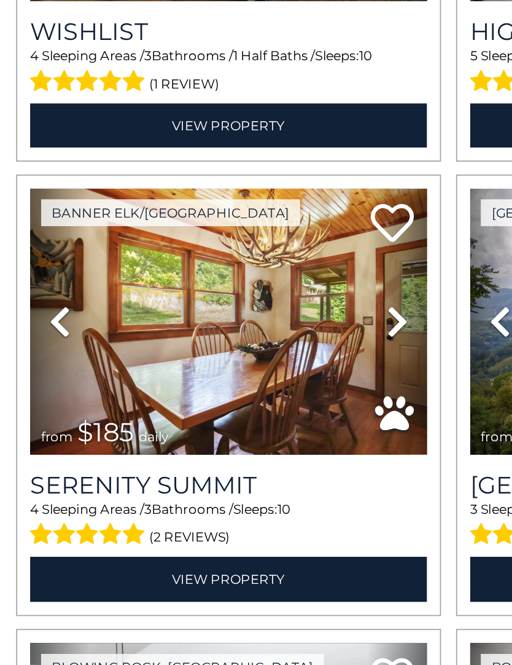
click at [227, 458] on icon at bounding box center [227, 468] width 12 height 20
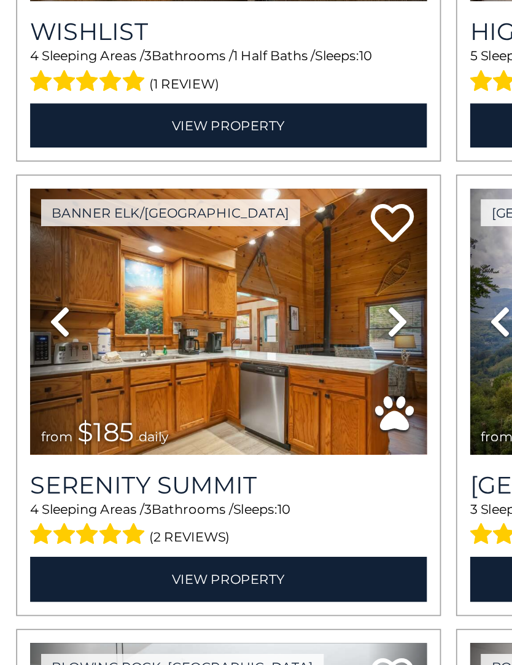
click at [228, 458] on icon at bounding box center [227, 468] width 12 height 20
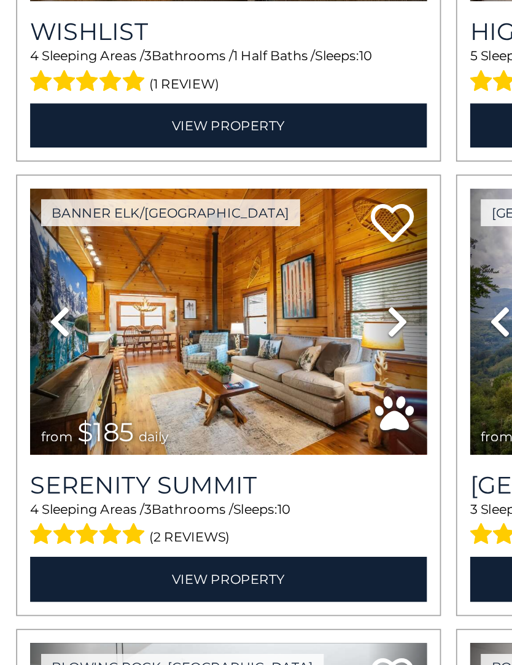
click at [225, 458] on icon at bounding box center [227, 468] width 12 height 20
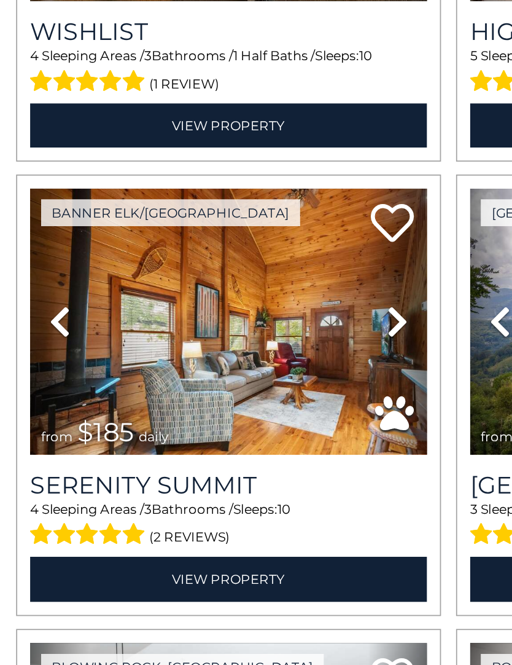
click at [230, 392] on link "Next" at bounding box center [227, 468] width 34 height 152
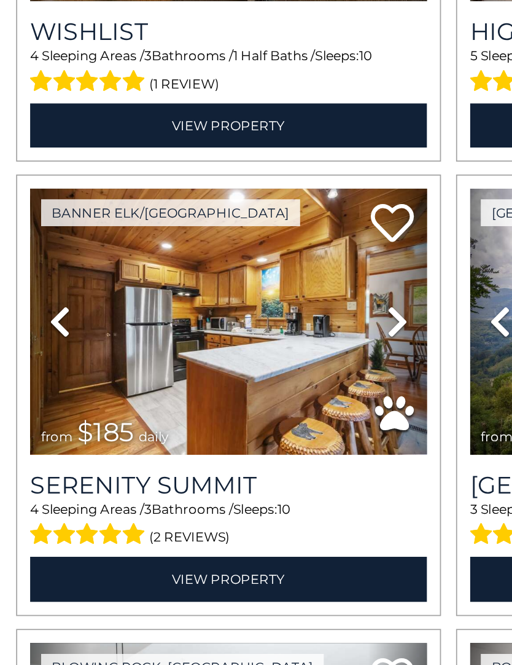
click at [233, 392] on link "Next" at bounding box center [227, 468] width 34 height 152
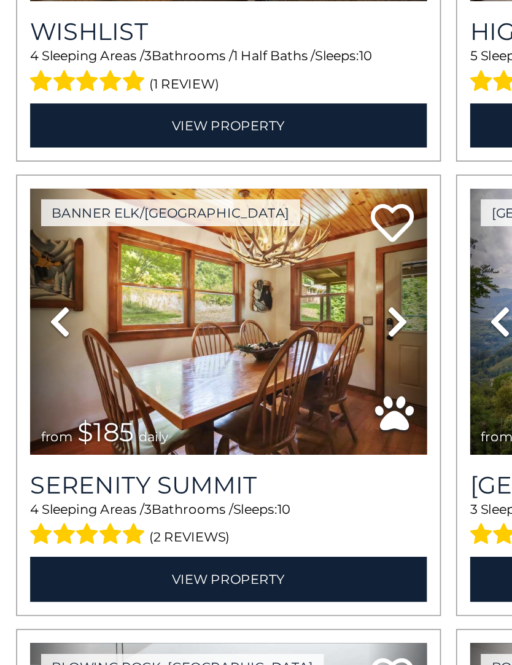
click at [233, 392] on link "Next" at bounding box center [227, 468] width 34 height 152
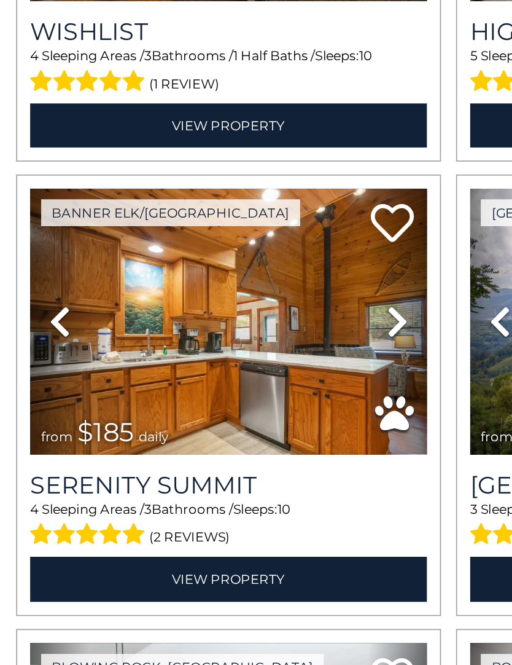
click at [227, 458] on icon at bounding box center [227, 468] width 12 height 20
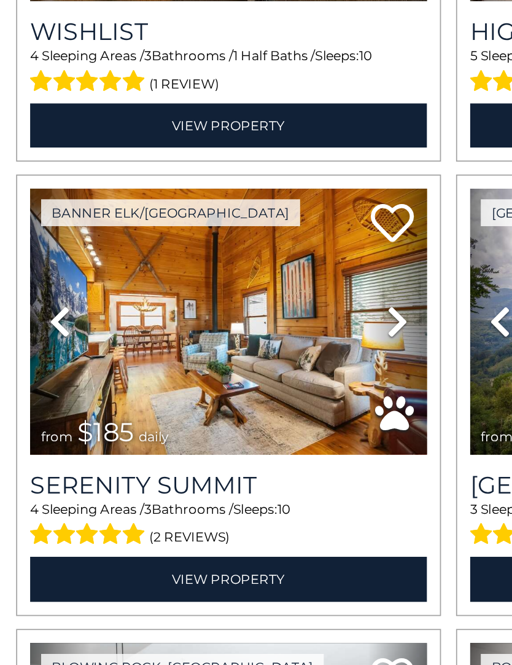
click at [225, 458] on icon at bounding box center [227, 468] width 12 height 20
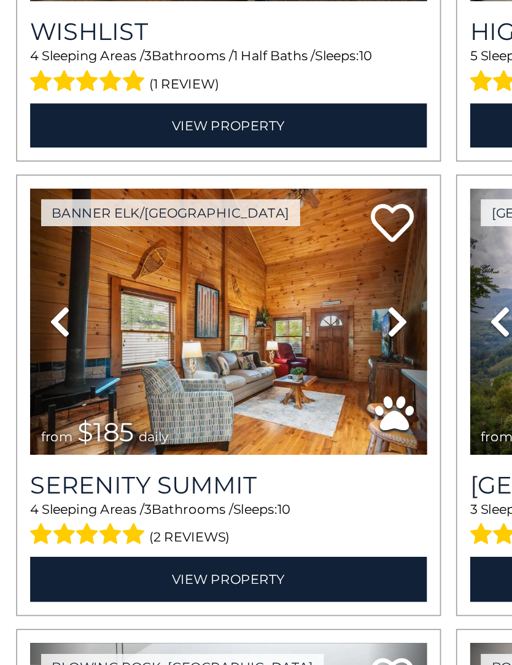
click at [225, 458] on icon at bounding box center [227, 468] width 12 height 20
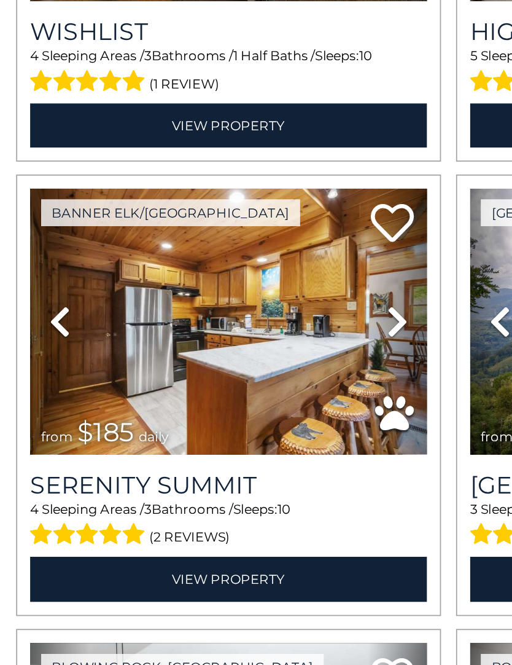
click at [233, 392] on link "Next" at bounding box center [227, 468] width 34 height 152
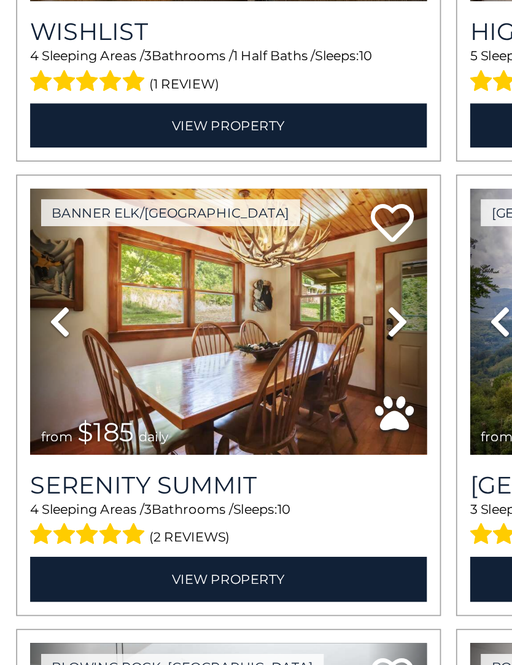
click at [232, 458] on icon at bounding box center [227, 468] width 12 height 20
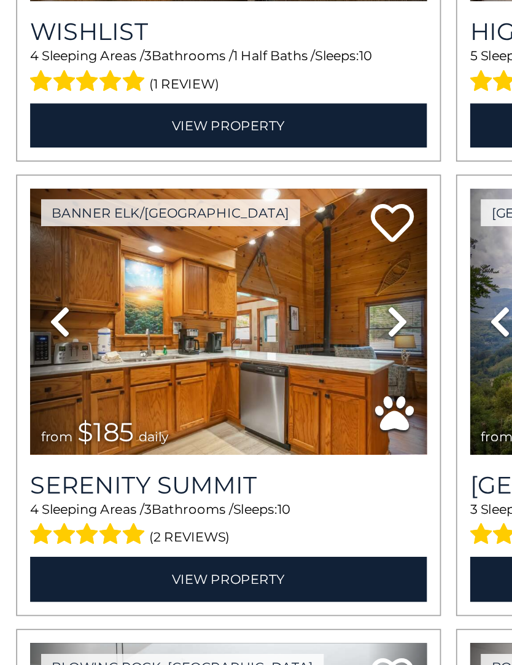
click at [228, 458] on icon at bounding box center [227, 468] width 12 height 20
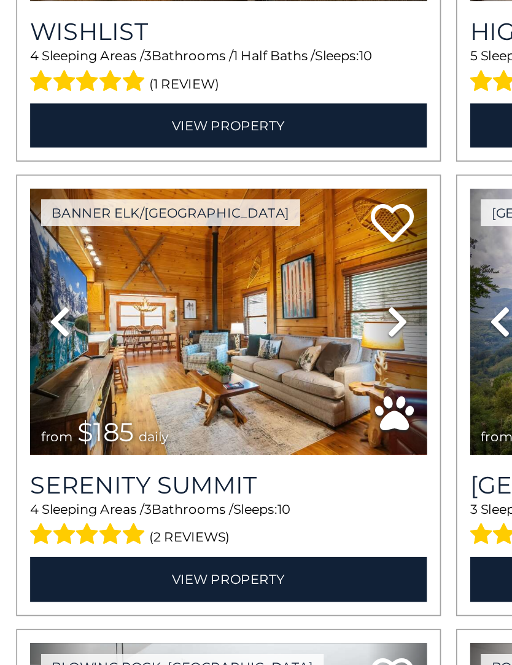
click at [226, 458] on icon at bounding box center [227, 468] width 12 height 20
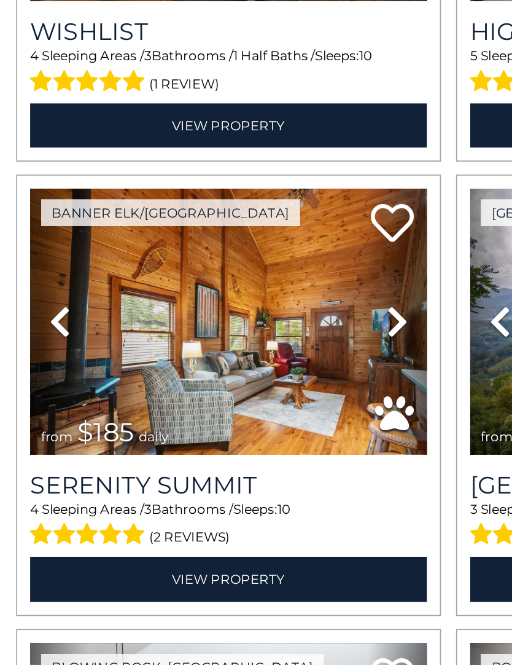
click at [224, 458] on icon at bounding box center [227, 468] width 12 height 20
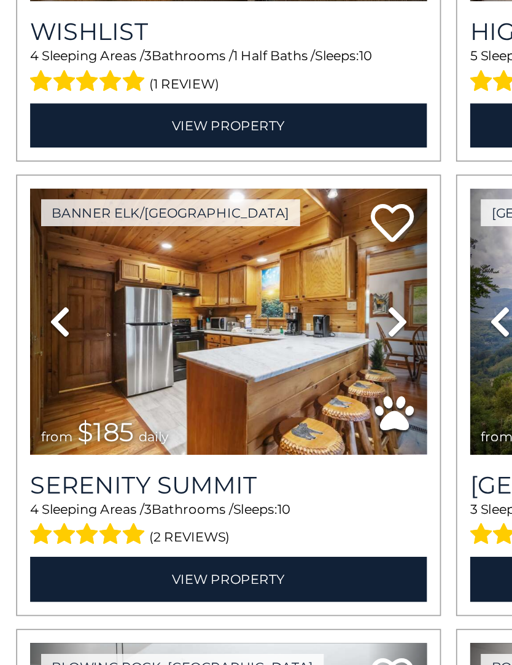
click at [227, 458] on icon at bounding box center [227, 468] width 12 height 20
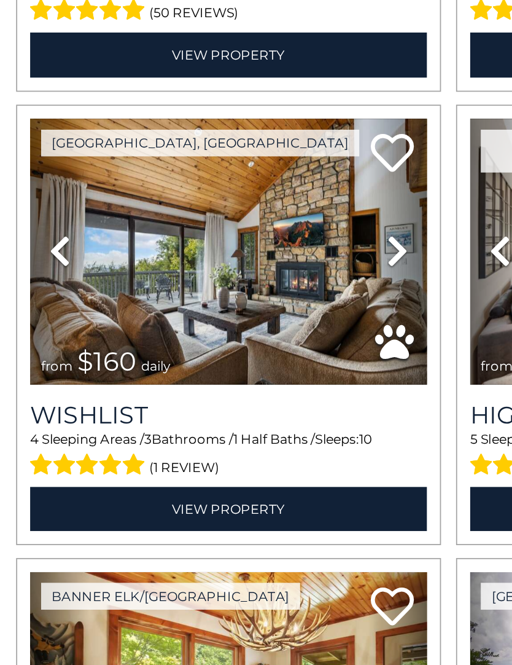
scroll to position [1575, 0]
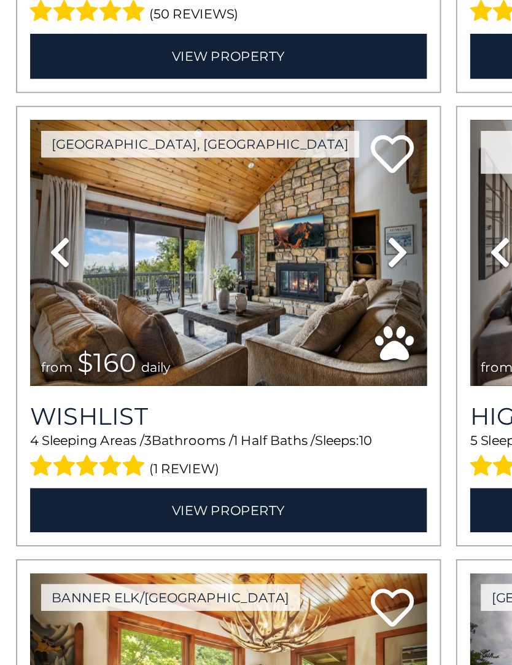
click at [230, 418] on icon at bounding box center [227, 428] width 12 height 20
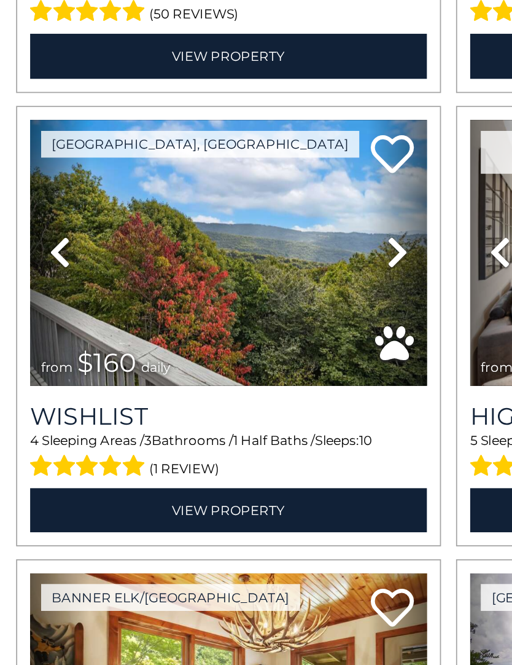
click at [225, 418] on icon at bounding box center [227, 428] width 12 height 20
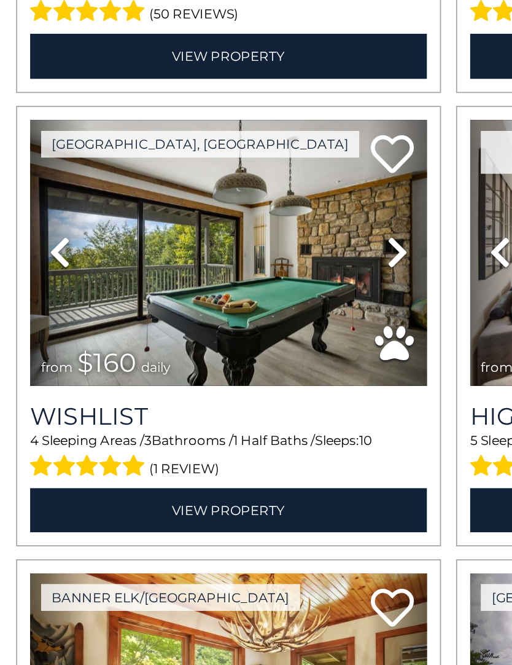
click at [225, 418] on icon at bounding box center [227, 428] width 12 height 20
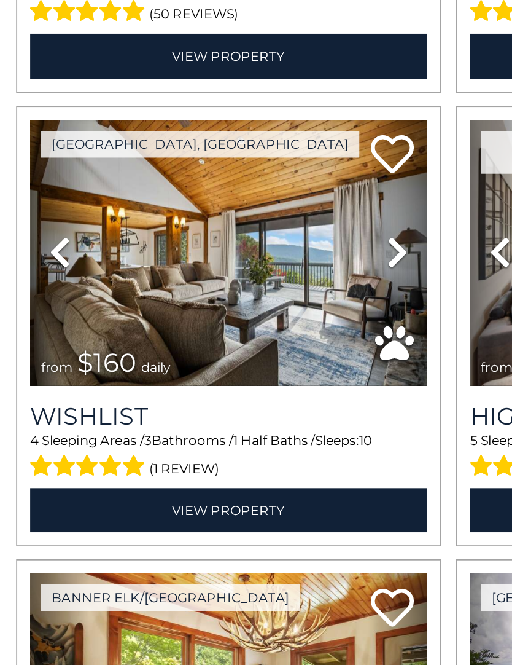
click at [229, 418] on icon at bounding box center [227, 428] width 12 height 20
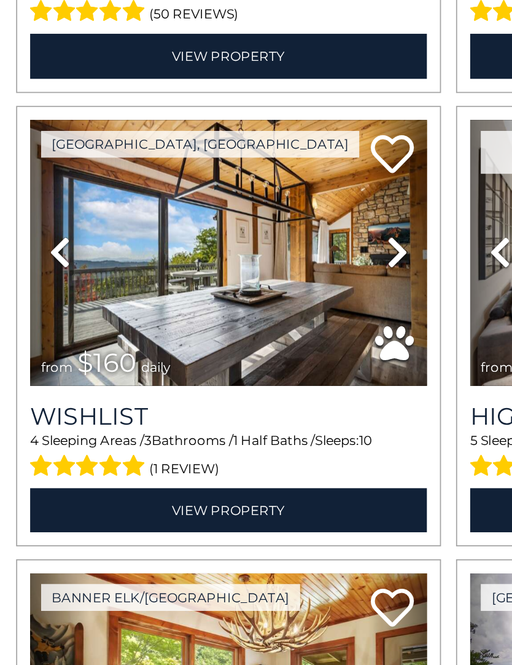
click at [222, 418] on icon at bounding box center [227, 428] width 12 height 20
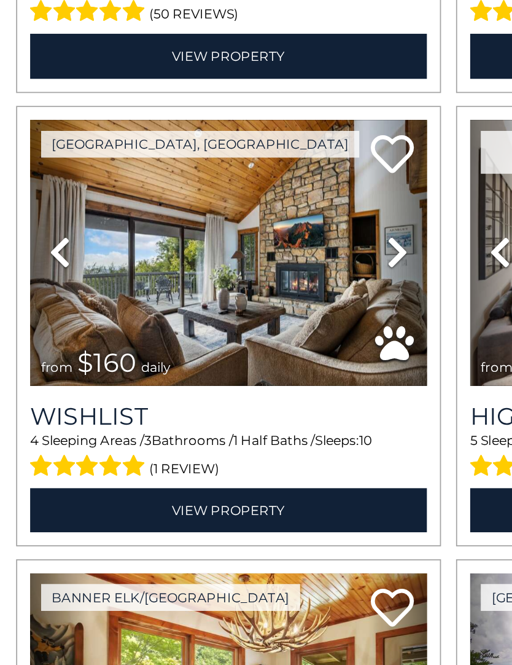
click at [225, 418] on icon at bounding box center [227, 428] width 12 height 20
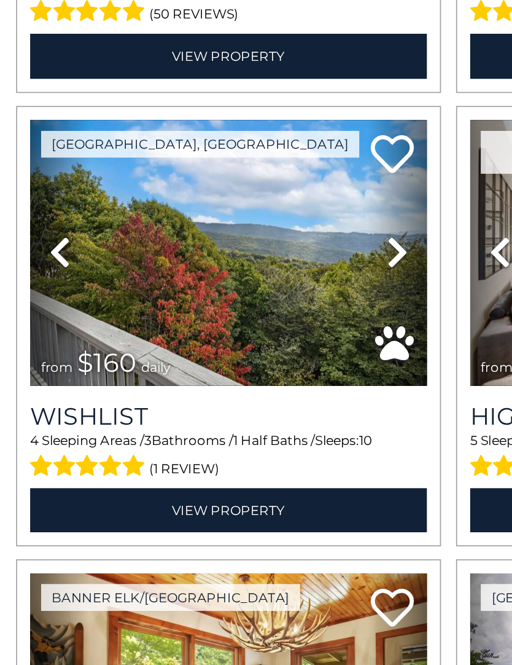
click at [223, 418] on icon at bounding box center [227, 428] width 12 height 20
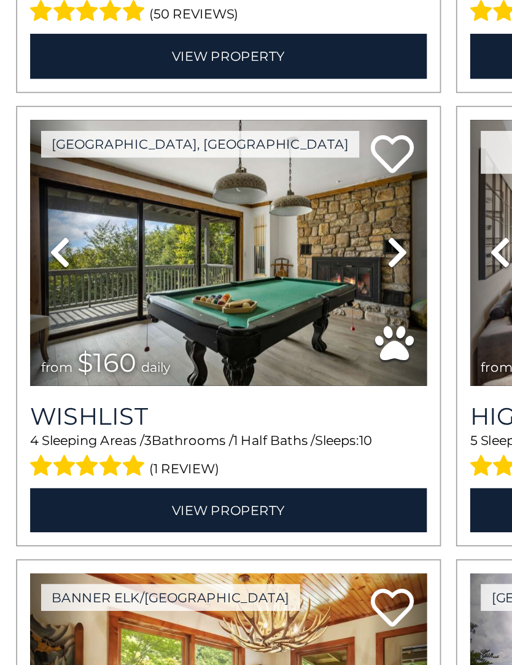
click at [228, 418] on icon at bounding box center [227, 428] width 12 height 20
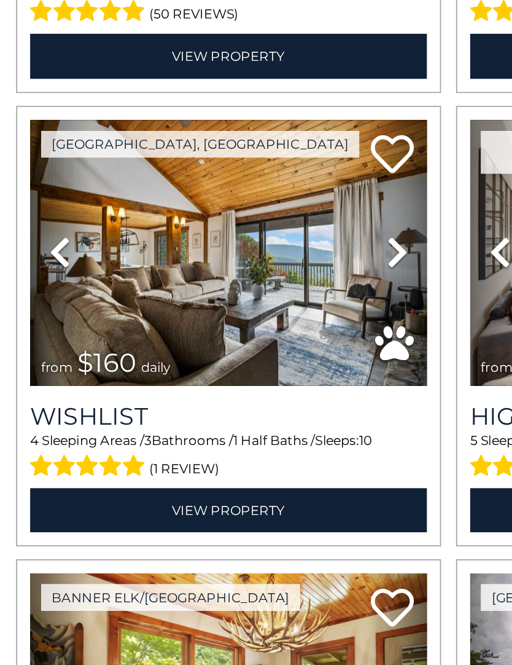
click at [226, 418] on icon at bounding box center [227, 428] width 12 height 20
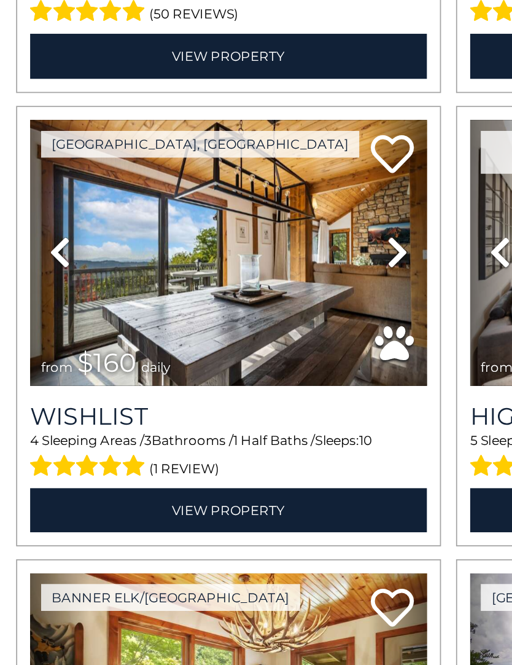
click at [231, 418] on icon at bounding box center [227, 428] width 12 height 20
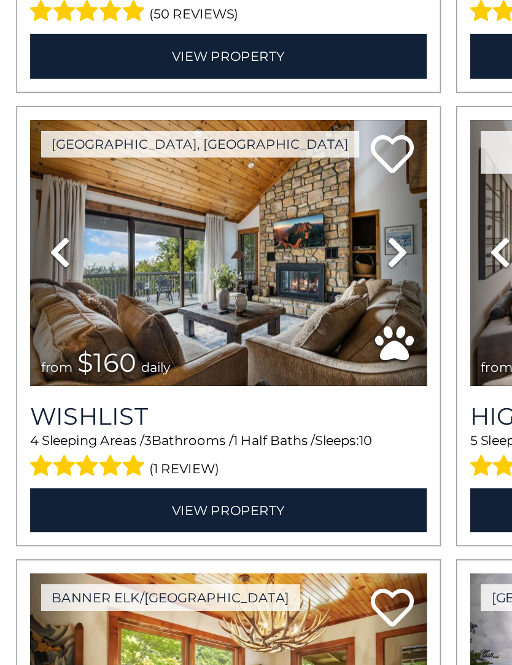
click at [218, 353] on link "Next" at bounding box center [227, 429] width 34 height 152
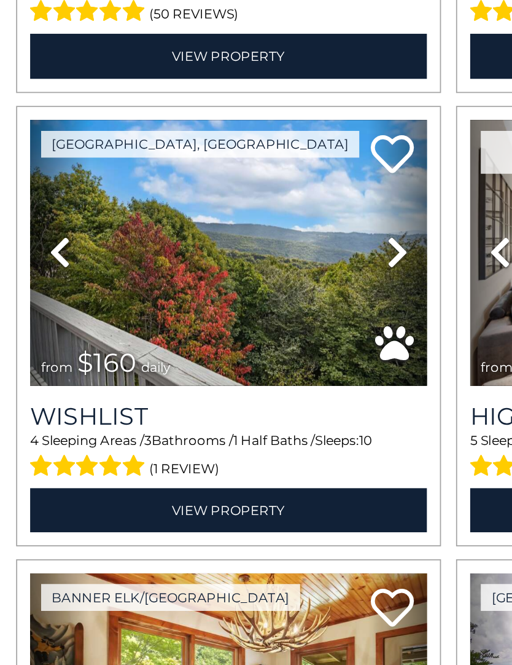
click at [227, 418] on icon at bounding box center [227, 428] width 12 height 20
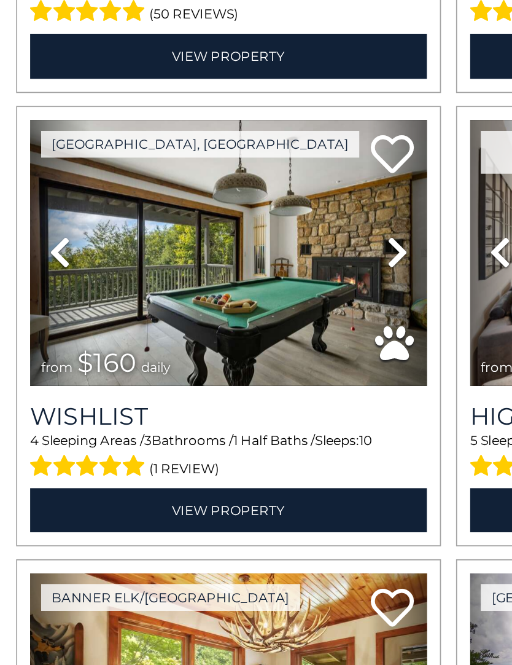
click at [228, 418] on icon at bounding box center [227, 428] width 12 height 20
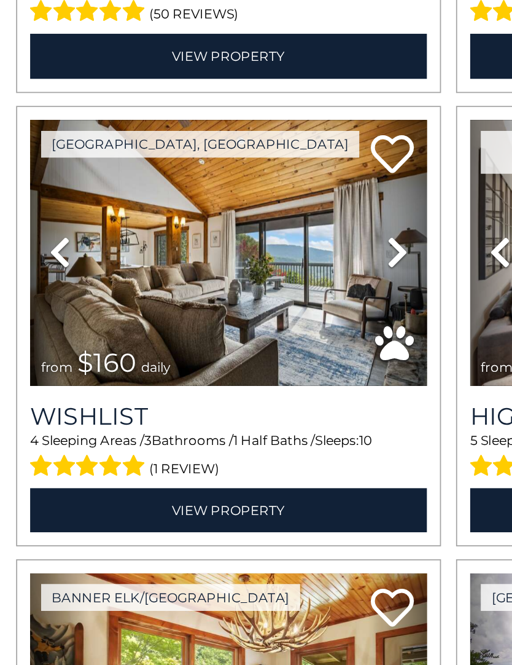
click at [225, 418] on icon at bounding box center [227, 428] width 12 height 20
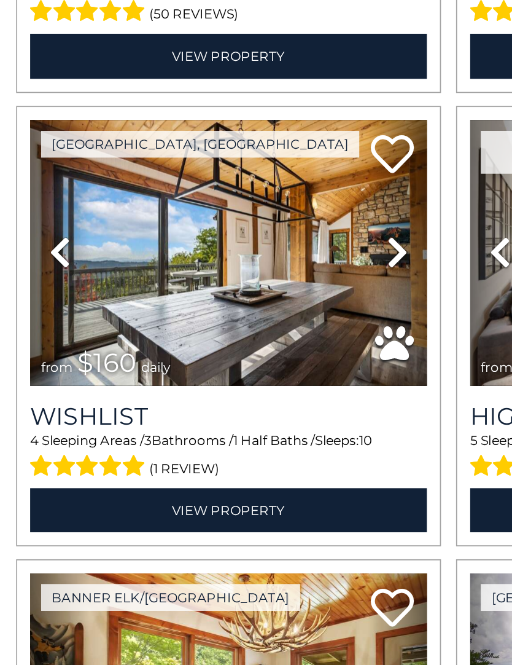
click at [225, 418] on icon at bounding box center [227, 428] width 12 height 20
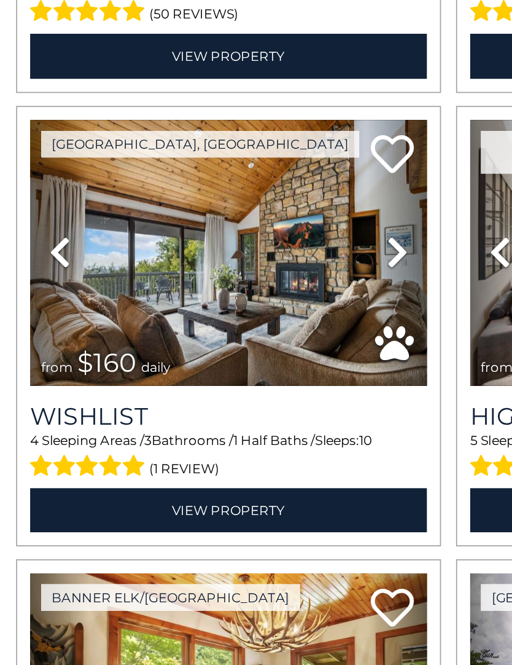
click at [221, 418] on icon at bounding box center [227, 428] width 12 height 20
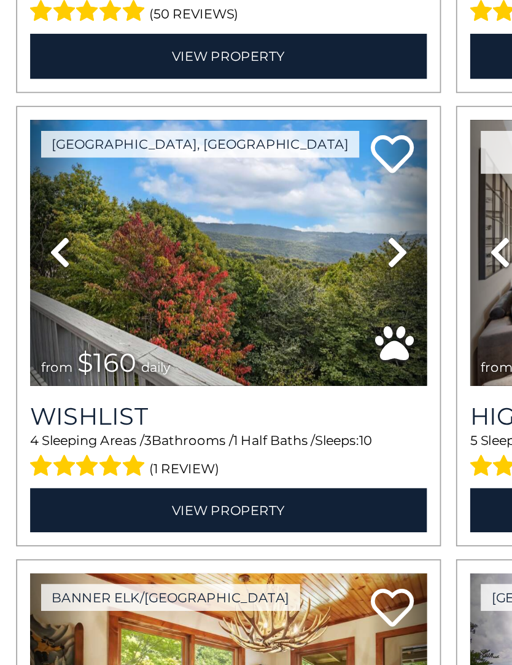
scroll to position [1573, 0]
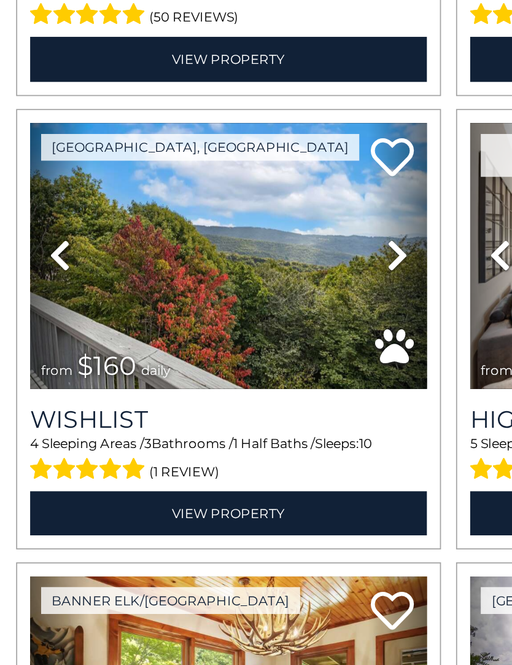
click at [147, 564] on link "View Property" at bounding box center [130, 576] width 227 height 25
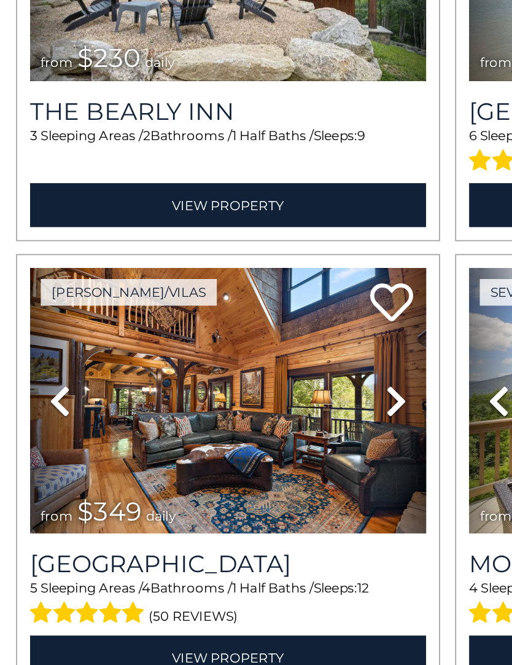
scroll to position [1220, 0]
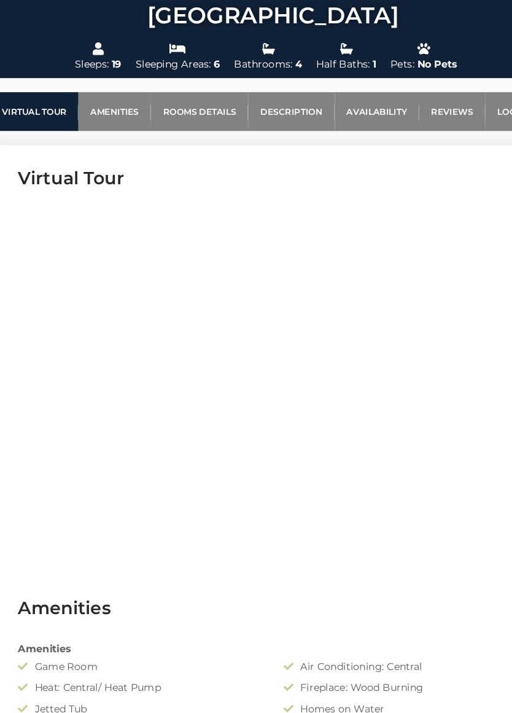
scroll to position [343, 0]
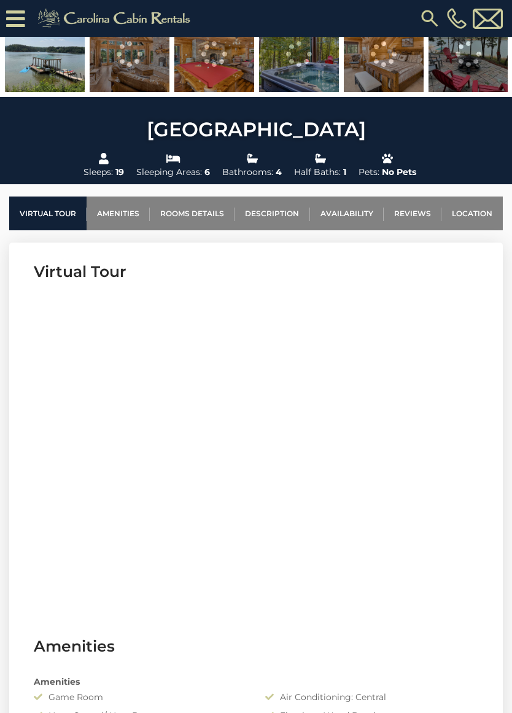
scroll to position [306, 0]
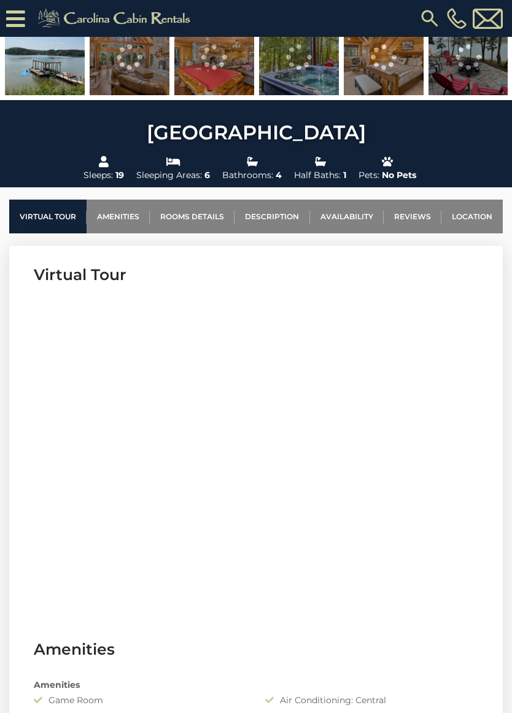
click at [108, 213] on link "Amenities" at bounding box center [118, 217] width 63 height 34
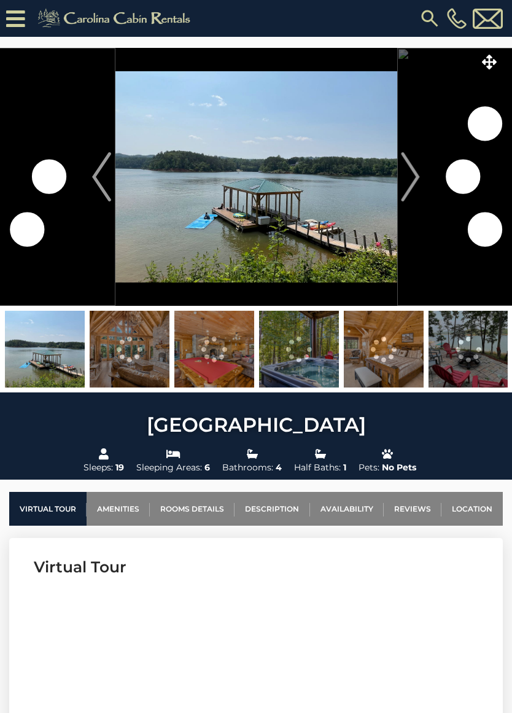
scroll to position [0, 0]
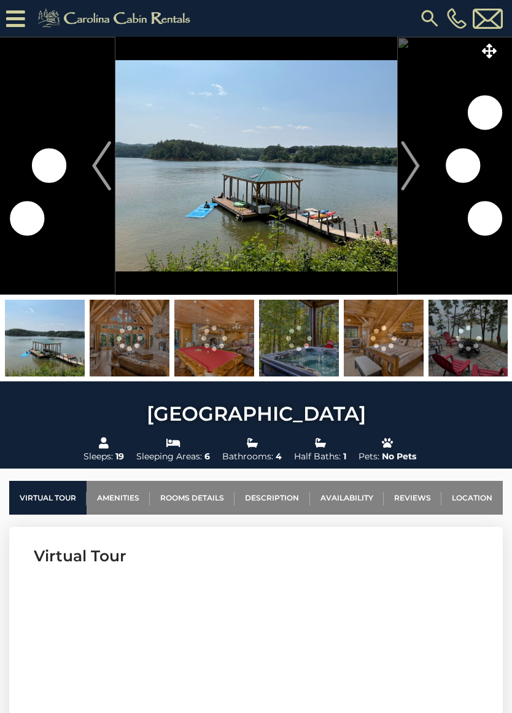
click at [50, 504] on link "Virtual Tour" at bounding box center [47, 498] width 77 height 34
click at [276, 502] on link "Description" at bounding box center [272, 498] width 75 height 34
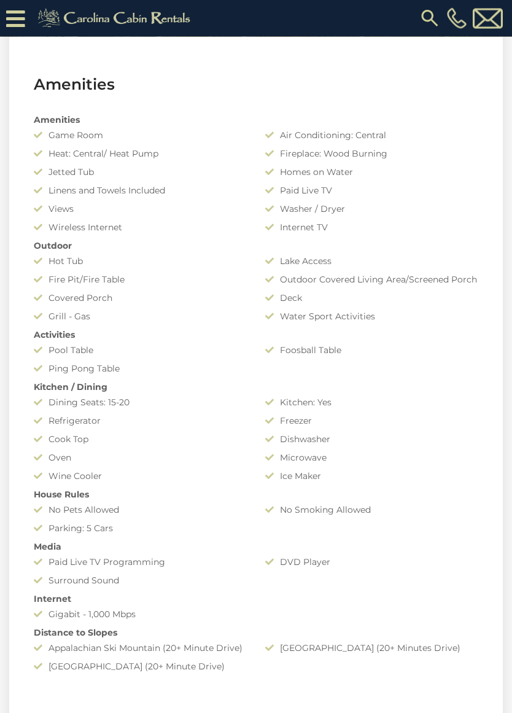
scroll to position [926, 0]
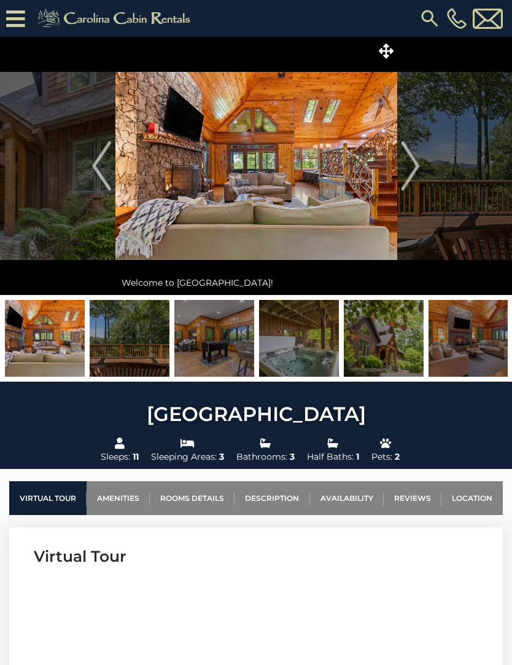
click at [412, 176] on img "Next" at bounding box center [411, 165] width 18 height 49
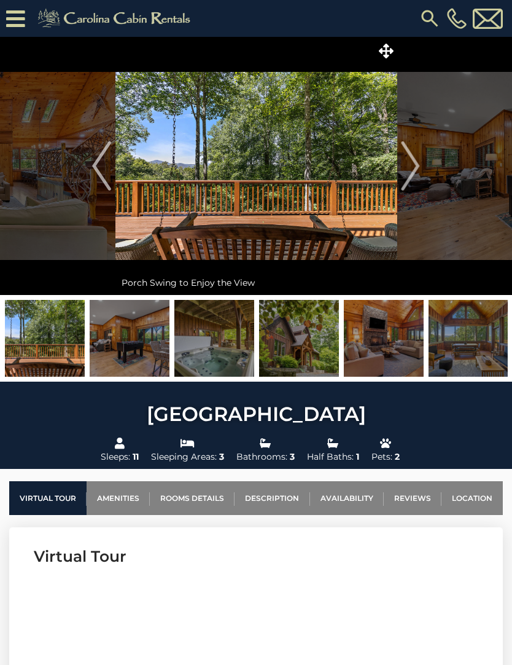
click at [410, 163] on img "Next" at bounding box center [411, 165] width 18 height 49
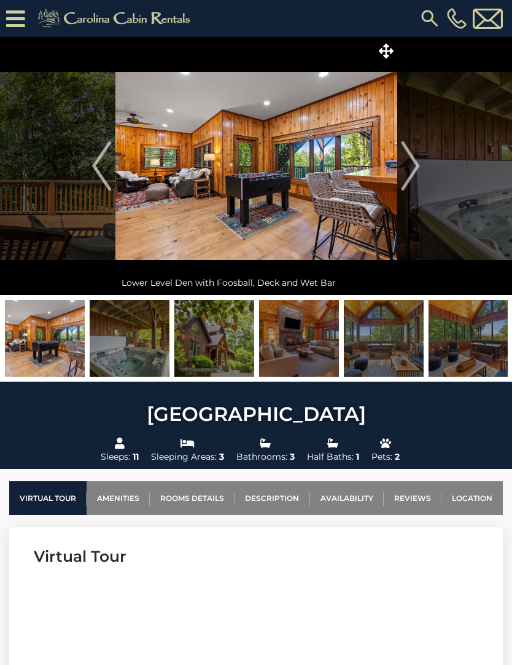
click at [416, 170] on img "Next" at bounding box center [411, 165] width 18 height 49
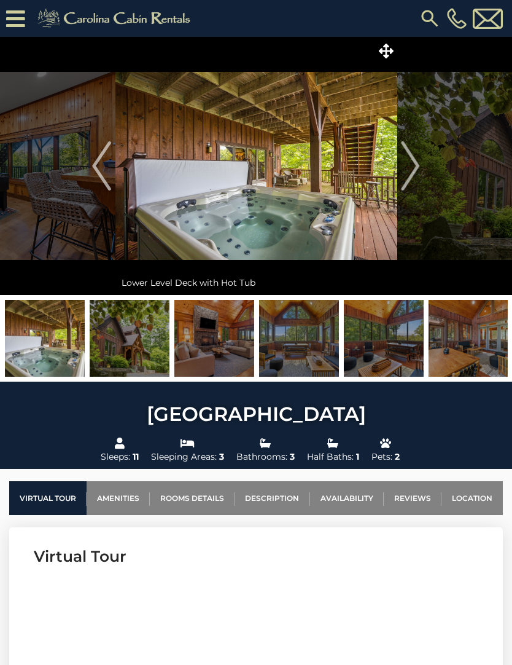
click at [413, 163] on img "Next" at bounding box center [411, 165] width 18 height 49
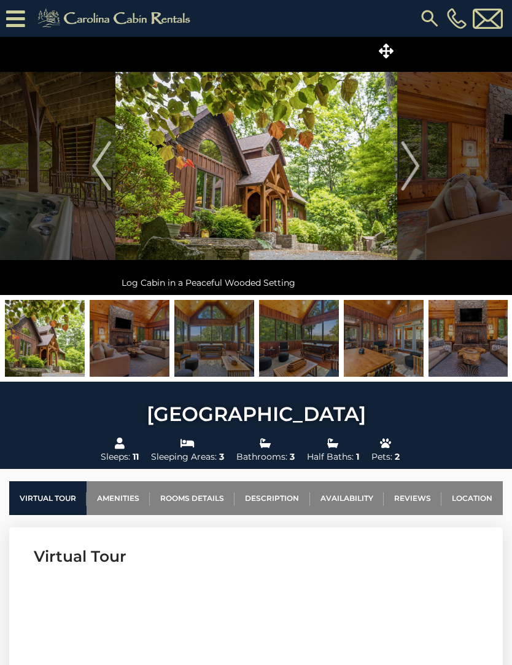
click at [407, 171] on img "Next" at bounding box center [411, 165] width 18 height 49
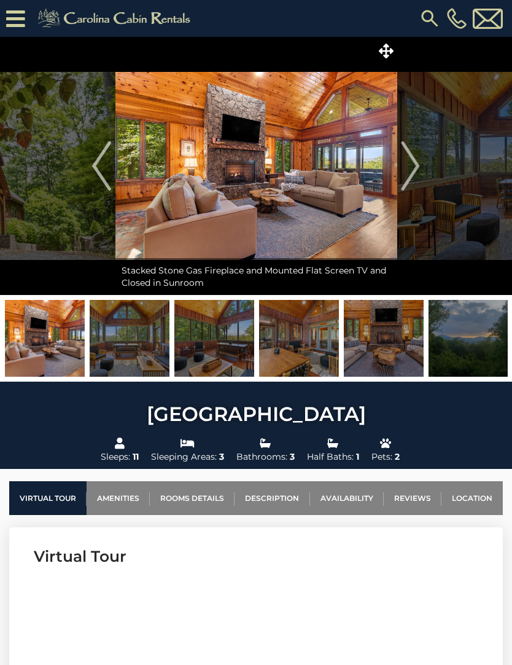
click at [408, 179] on img "Next" at bounding box center [411, 165] width 18 height 49
